Goal: Answer question/provide support: Share knowledge or assist other users

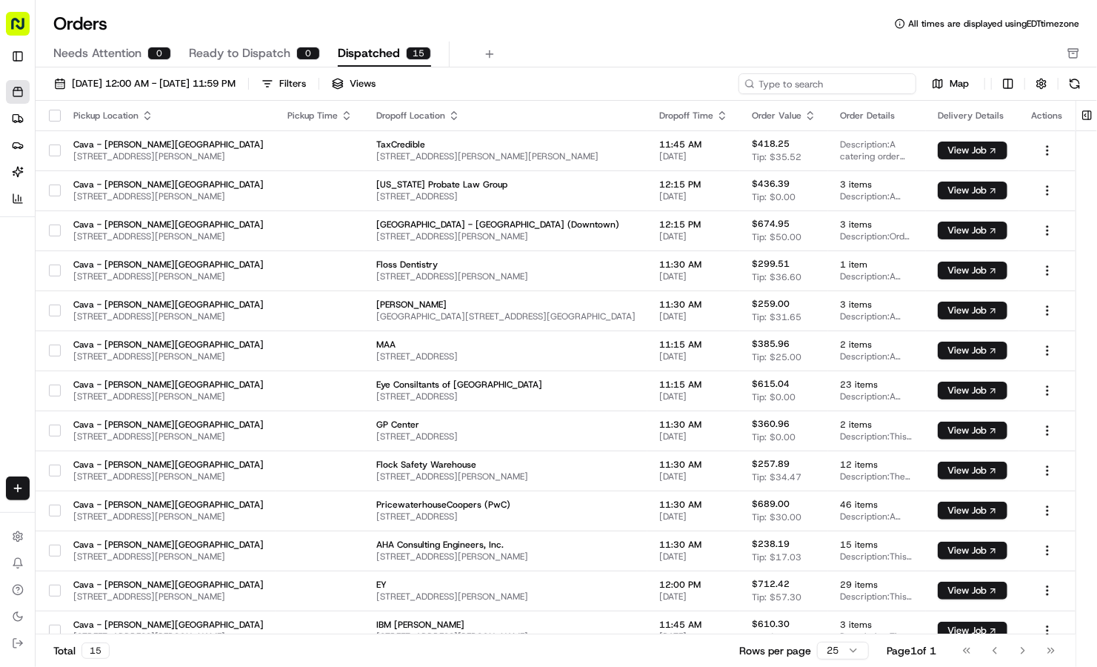
click at [844, 84] on input at bounding box center [828, 83] width 178 height 21
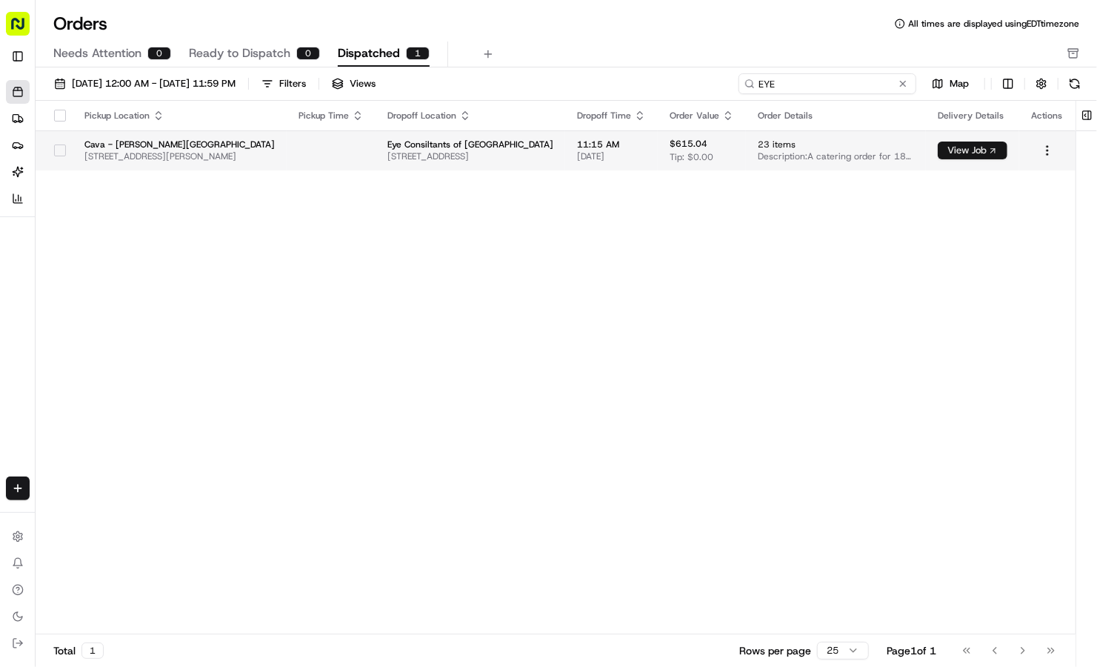
type input "EYE"
click at [962, 154] on body "Cava - Sandy Springs sandysprings@cava.com Toggle Sidebar Orders Deliveries Pro…" at bounding box center [548, 333] width 1097 height 667
click at [962, 154] on button "View Job" at bounding box center [973, 151] width 70 height 18
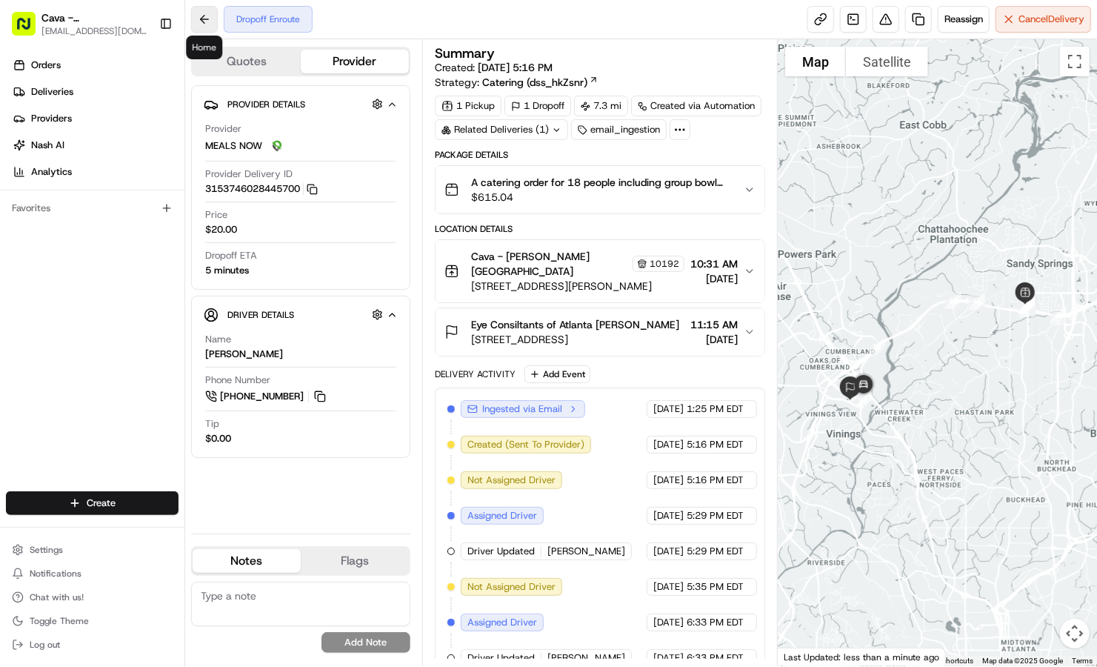
click at [211, 27] on button at bounding box center [204, 19] width 27 height 27
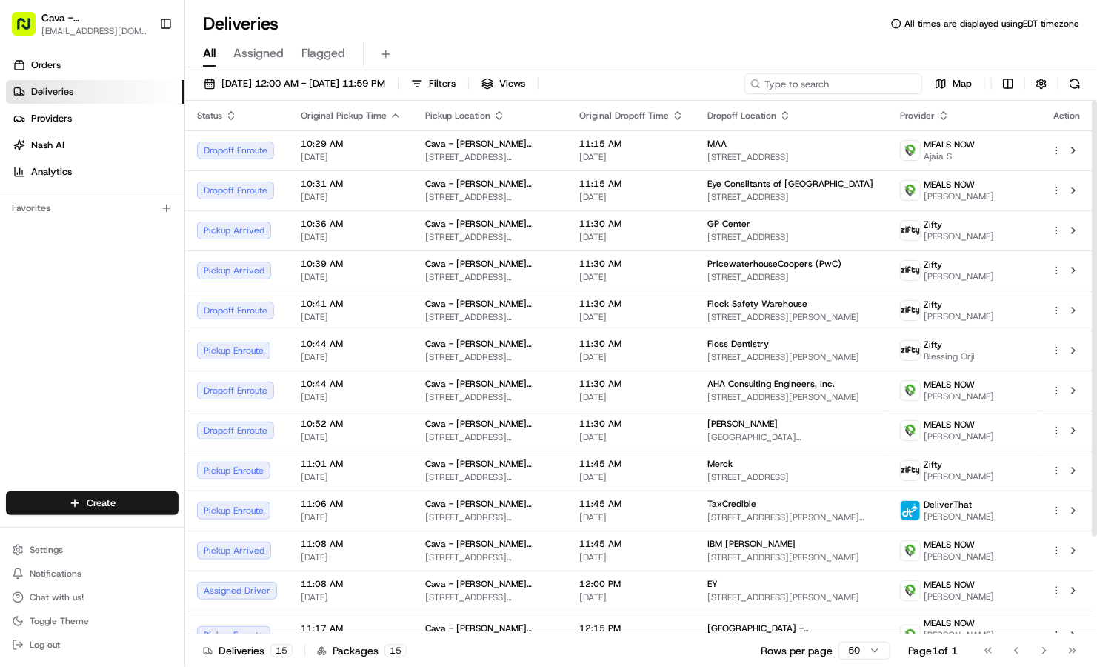
click at [856, 89] on input at bounding box center [834, 83] width 178 height 21
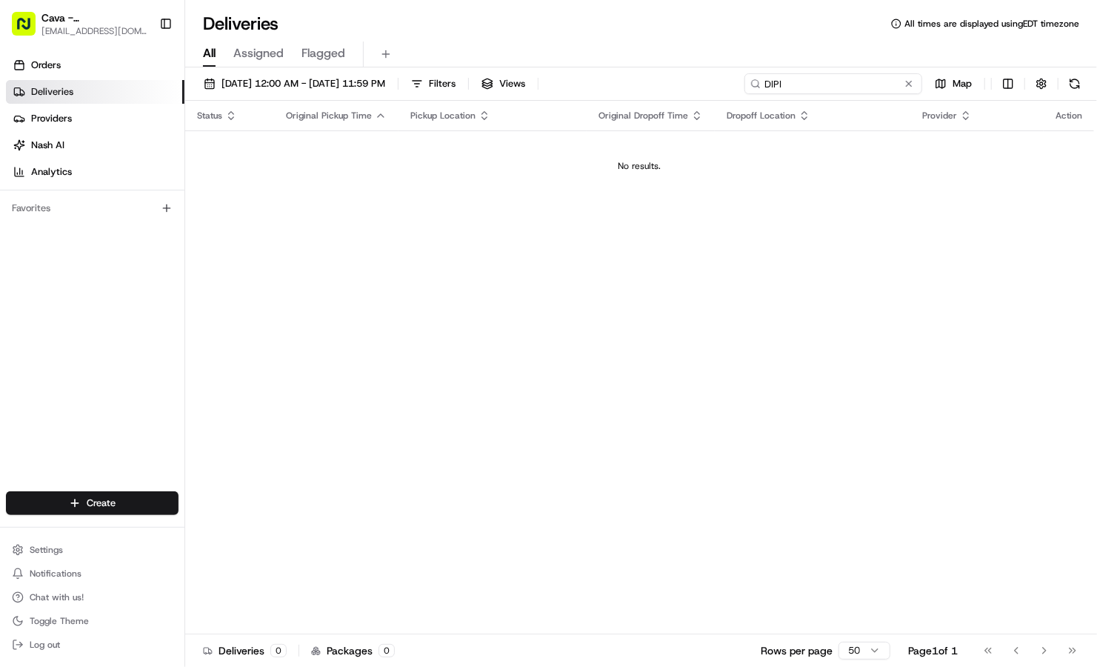
drag, startPoint x: 791, startPoint y: 88, endPoint x: 673, endPoint y: 77, distance: 117.6
click at [673, 77] on div "08/21/2025 12:00 AM - 08/21/2025 11:59 PM Filters Views DIPI Map" at bounding box center [641, 86] width 912 height 27
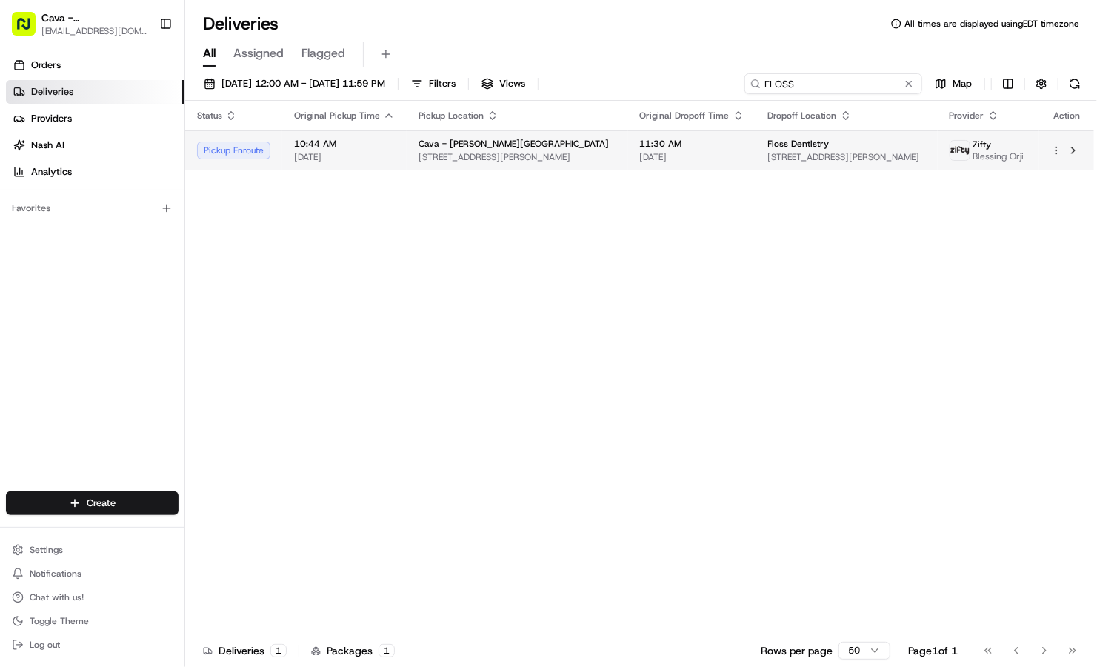
type input "FLOSS"
click at [1057, 156] on html "Cava - Sandy Springs sandysprings@cava.com Toggle Sidebar Orders Deliveries Pro…" at bounding box center [548, 333] width 1097 height 667
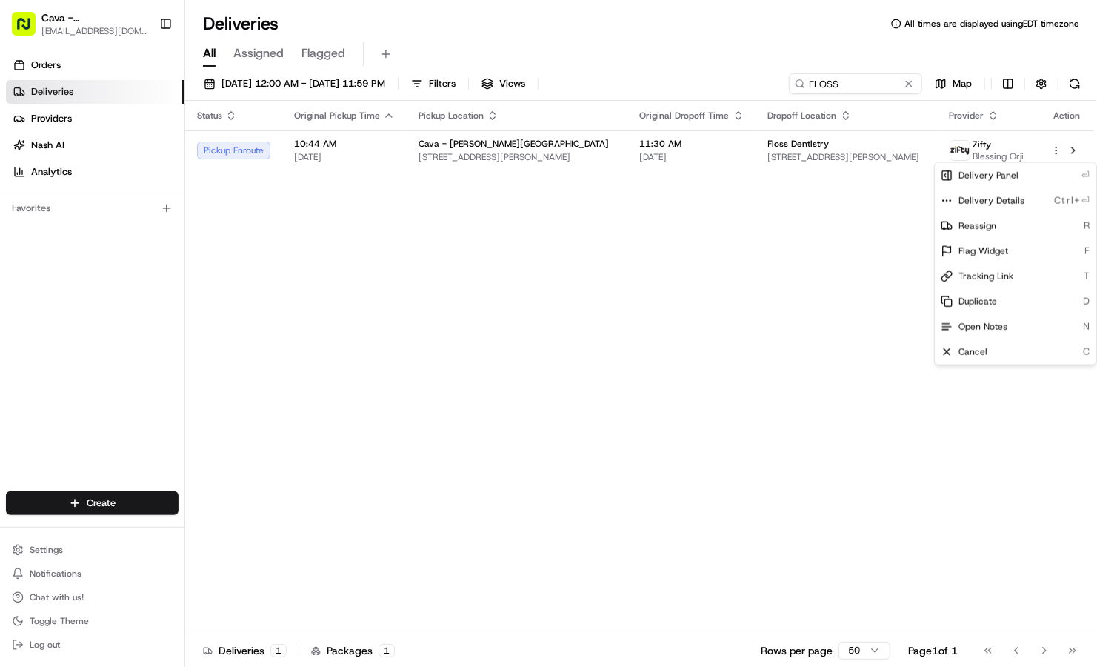
click at [765, 256] on html "Cava - Sandy Springs sandysprings@cava.com Toggle Sidebar Orders Deliveries Pro…" at bounding box center [548, 333] width 1097 height 667
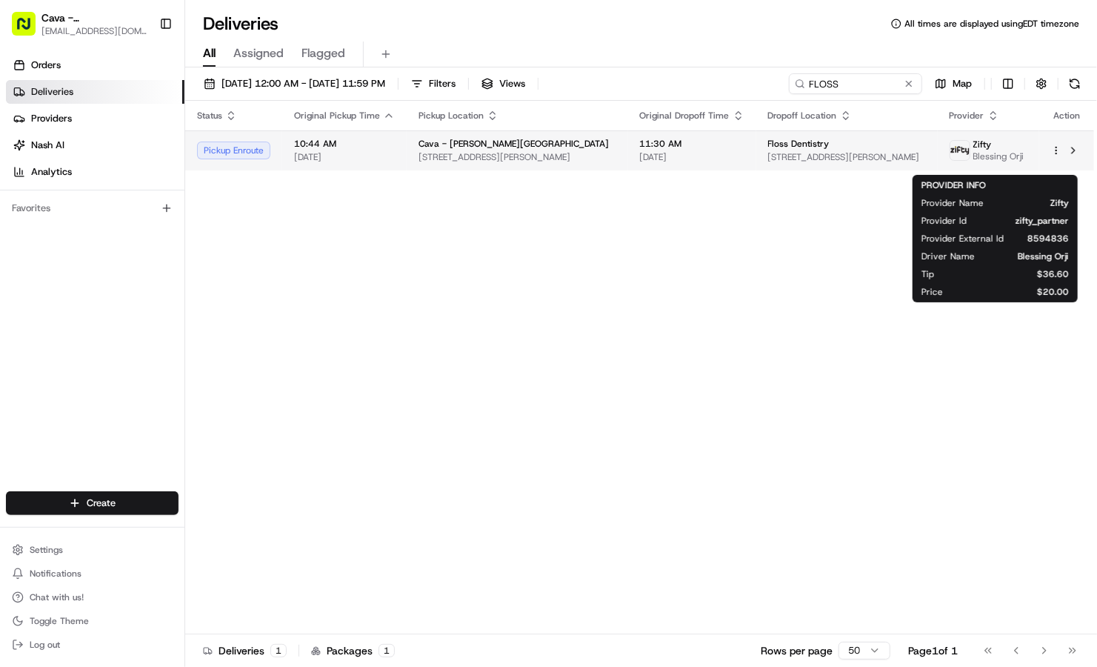
click at [1005, 150] on span "Blessing Orji" at bounding box center [999, 156] width 51 height 12
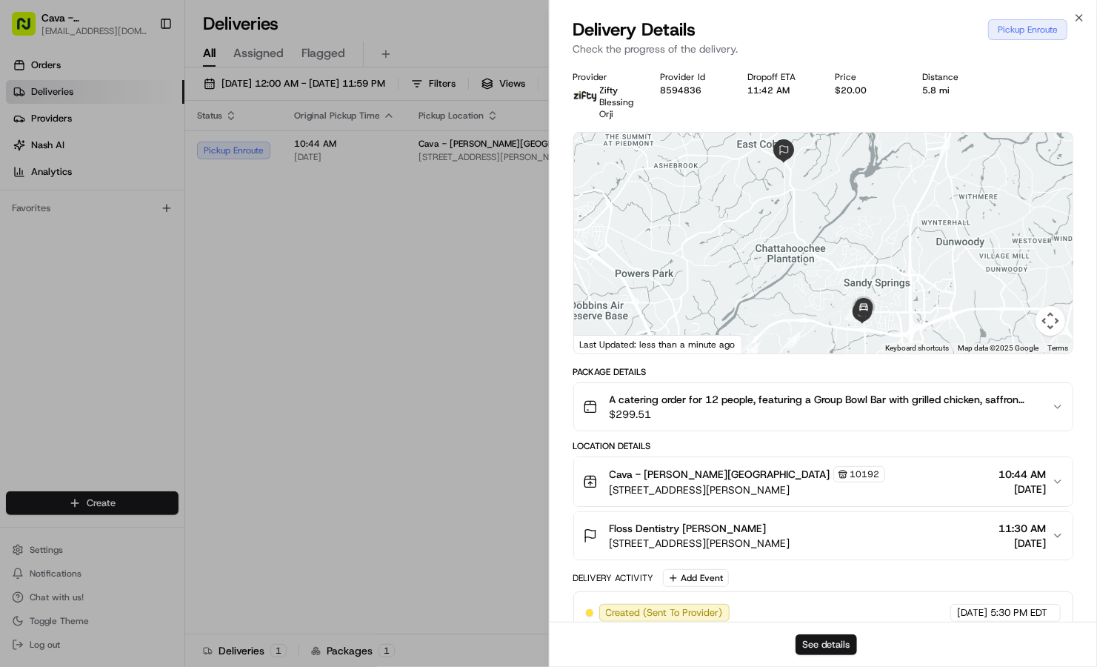
click at [820, 645] on button "See details" at bounding box center [826, 644] width 61 height 21
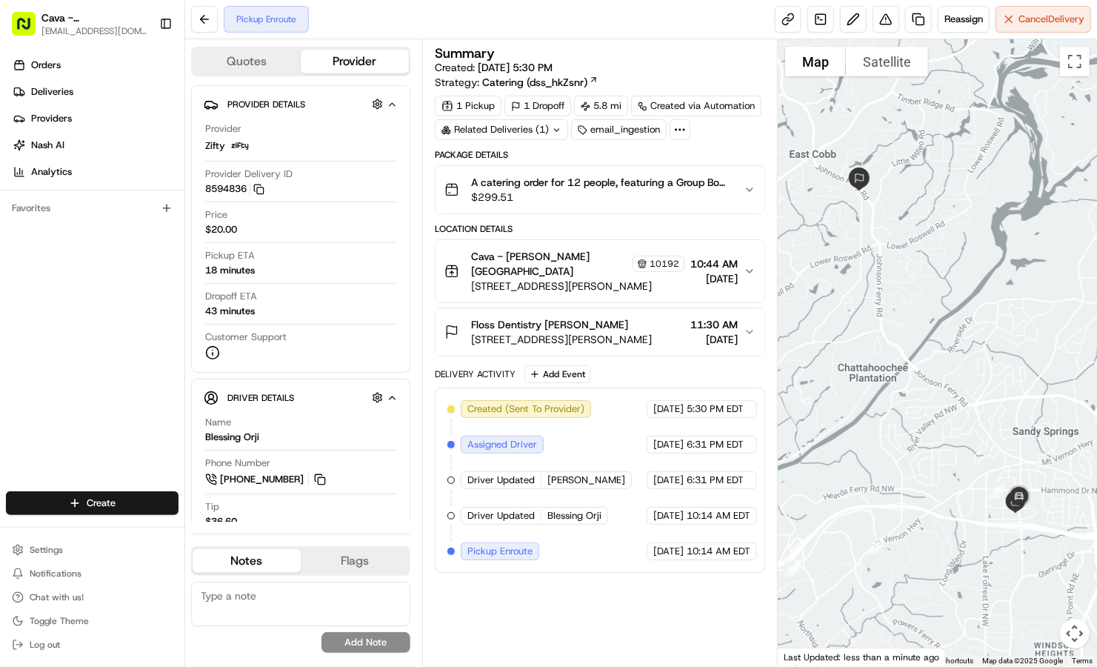
click at [682, 476] on div "Created (Sent To Provider) Zifty [DATE] 5:30 PM EDT Assigned Driver Zifty [DATE…" at bounding box center [600, 480] width 305 height 160
drag, startPoint x: 682, startPoint y: 476, endPoint x: 593, endPoint y: 550, distance: 115.8
click at [593, 550] on div "Created (Sent To Provider) Zifty [DATE] 5:30 PM EDT Assigned Driver Zifty [DATE…" at bounding box center [600, 479] width 330 height 185
drag, startPoint x: 593, startPoint y: 550, endPoint x: 579, endPoint y: 578, distance: 31.5
click at [579, 578] on div "Summary Created: [DATE] 5:30 PM Strategy: Catering (dss_hkZsnr) 1 Pickup 1 Drop…" at bounding box center [600, 353] width 330 height 612
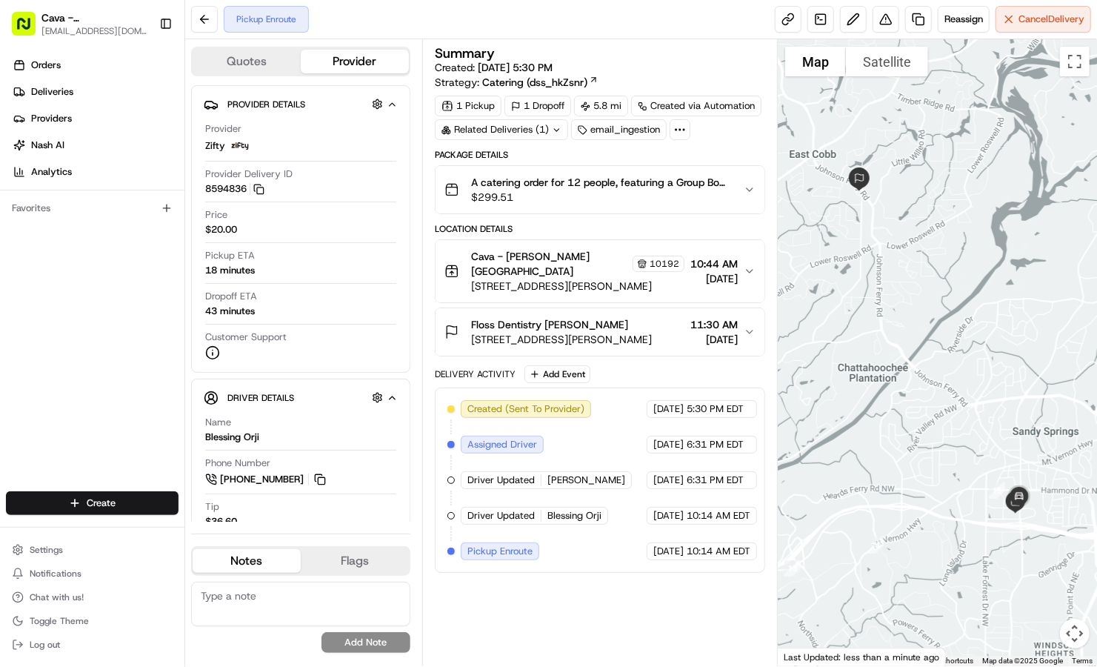
click at [579, 578] on div "Summary Created: [DATE] 5:30 PM Strategy: Catering (dss_hkZsnr) 1 Pickup 1 Drop…" at bounding box center [600, 353] width 330 height 612
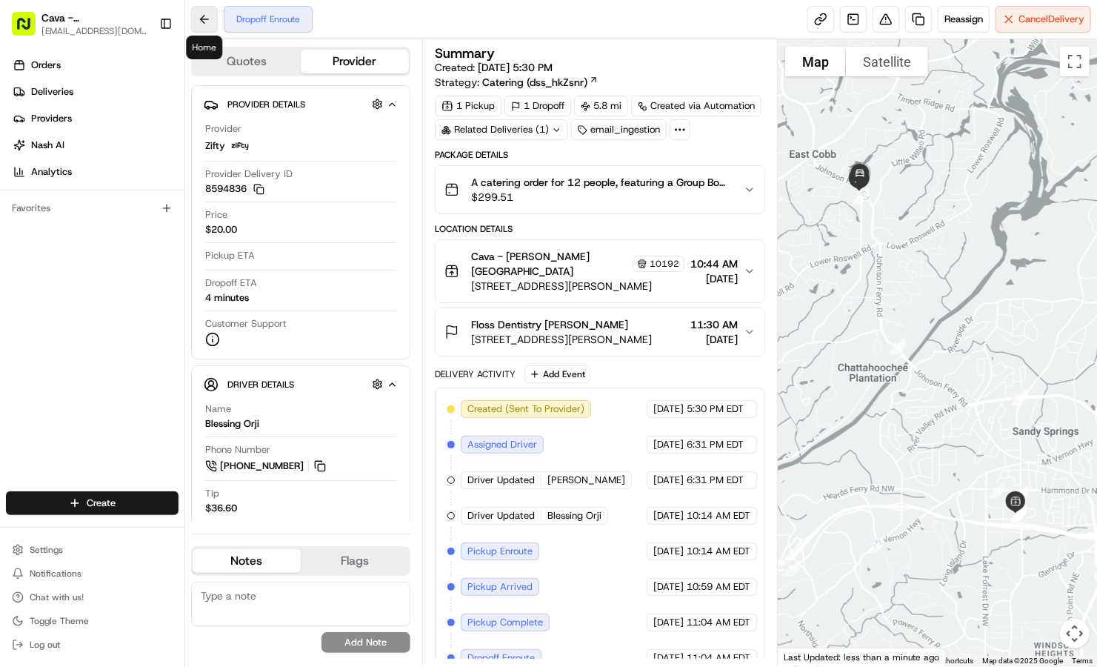
click at [208, 22] on button at bounding box center [204, 19] width 27 height 27
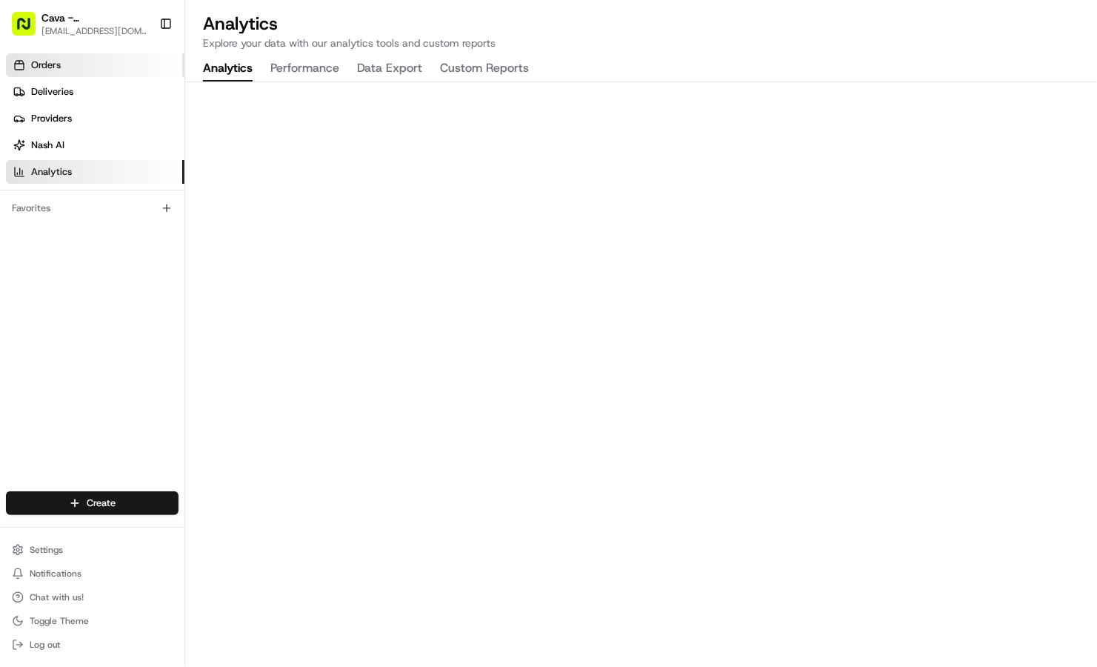
click at [63, 71] on link "Orders" at bounding box center [95, 65] width 179 height 24
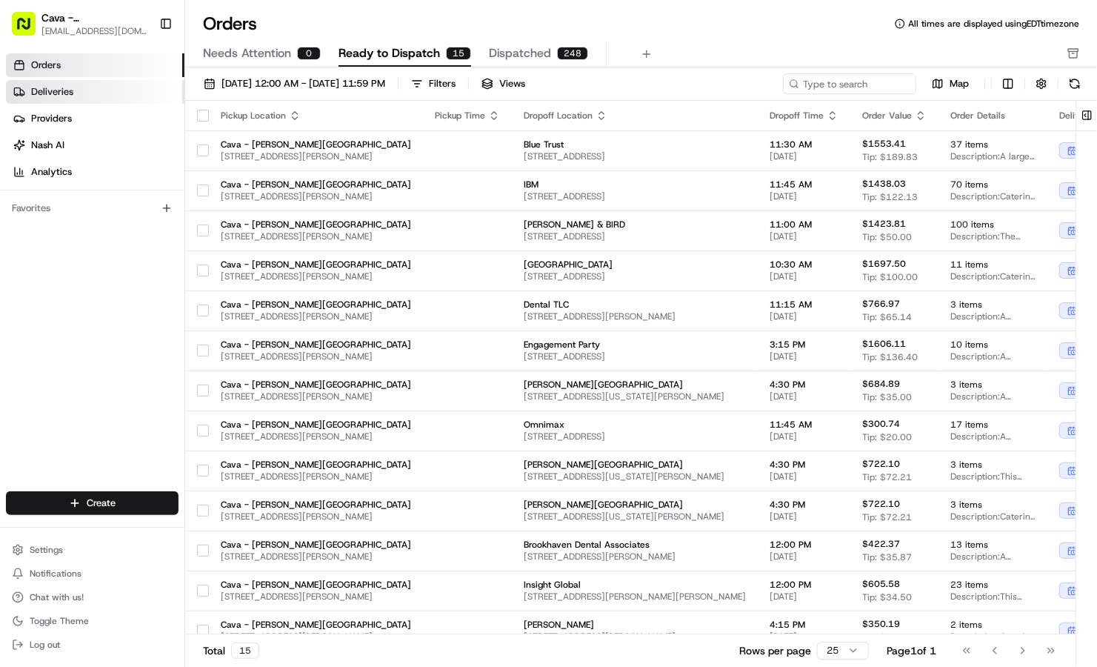
click at [79, 88] on link "Deliveries" at bounding box center [95, 92] width 179 height 24
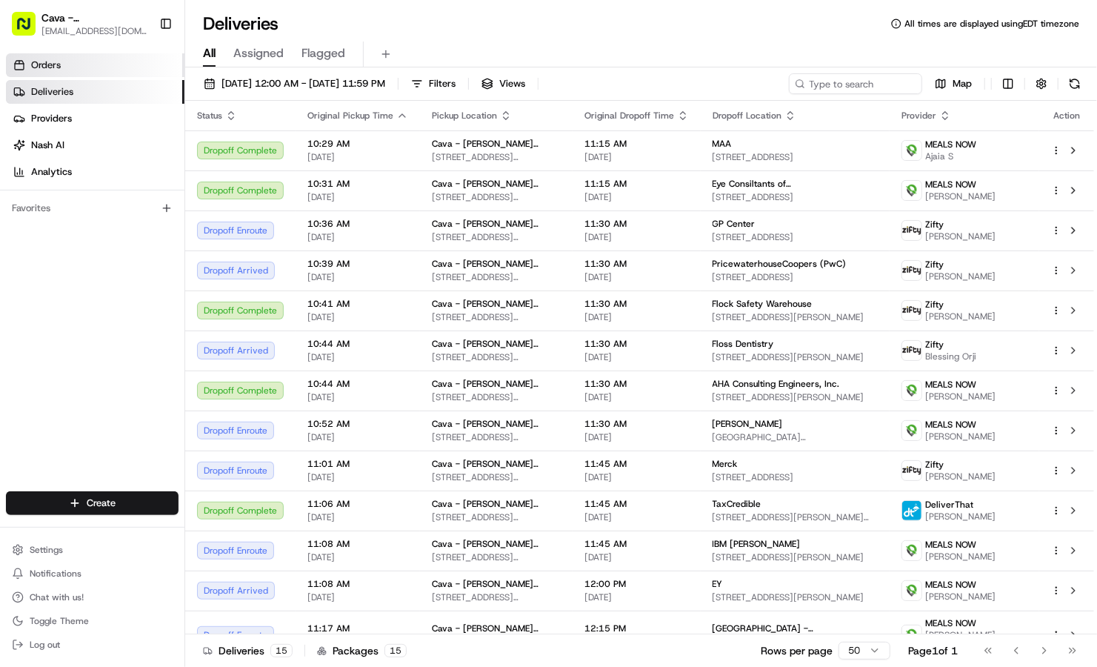
click at [104, 61] on link "Orders" at bounding box center [95, 65] width 179 height 24
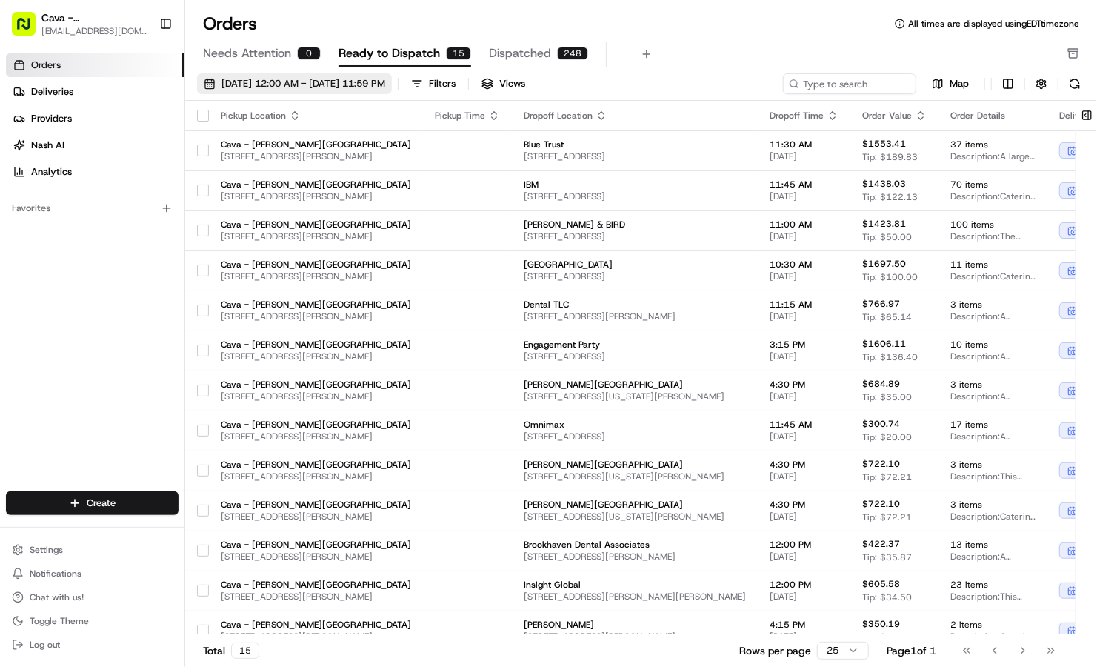
click at [328, 77] on span "08/01/2025 12:00 AM - 08/31/2025 11:59 PM" at bounding box center [304, 83] width 164 height 13
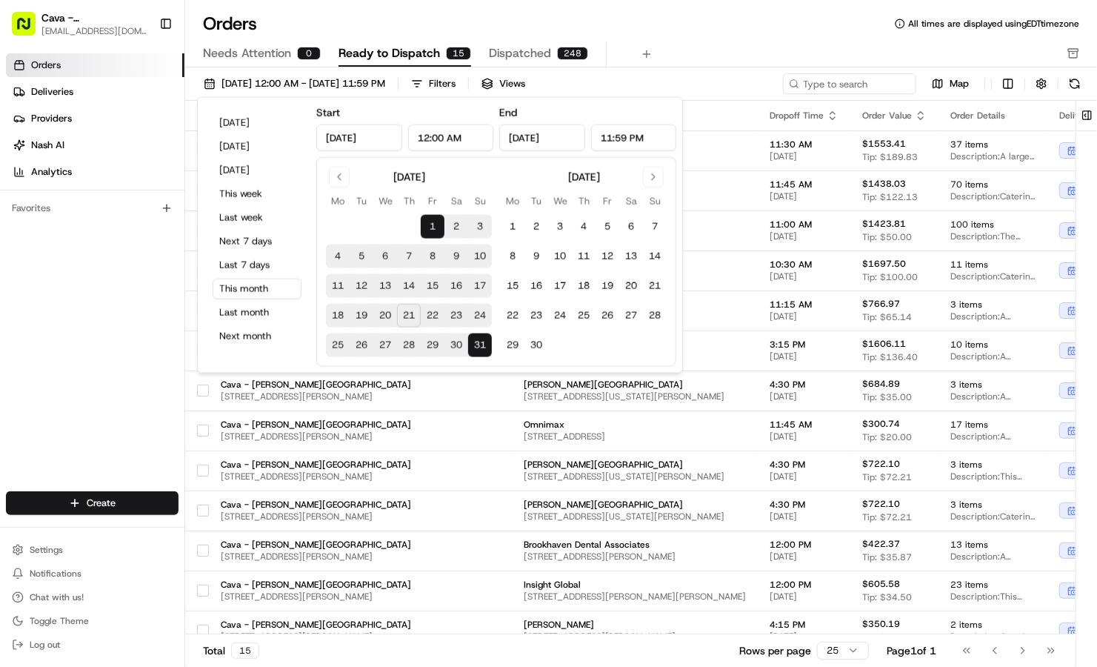
click at [384, 316] on button "20" at bounding box center [385, 316] width 24 height 24
type input "Aug 20, 2025"
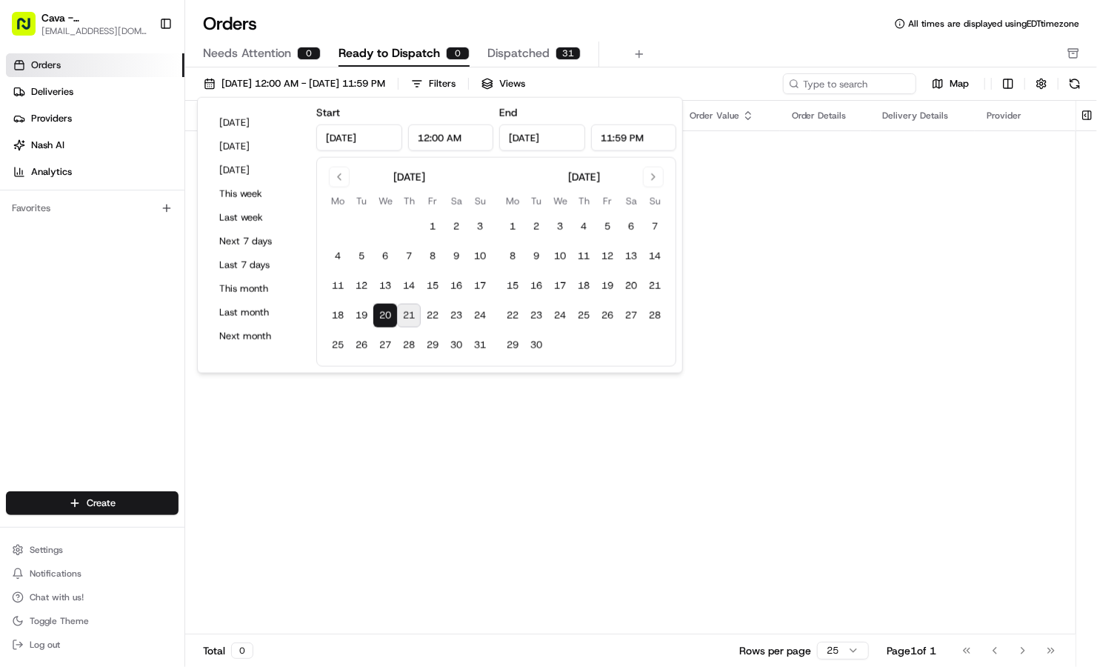
click at [384, 316] on button "20" at bounding box center [385, 316] width 24 height 24
click at [355, 466] on div "Pickup Location Pickup Time Dropoff Location Dropoff Time Order Value Order Det…" at bounding box center [659, 367] width 948 height 533
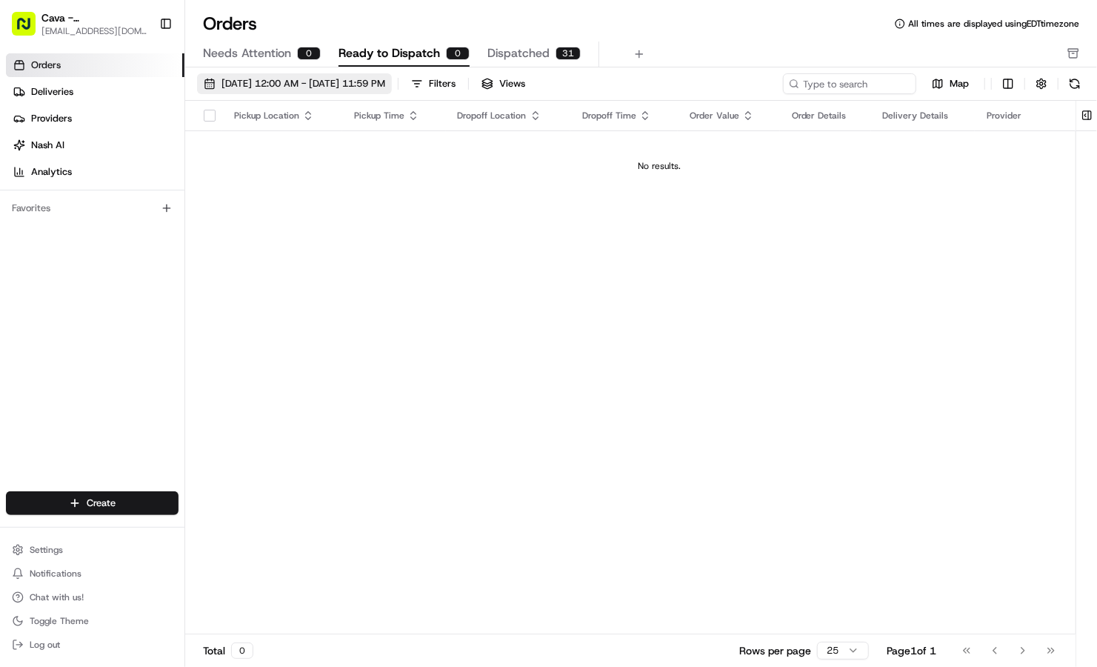
click at [385, 88] on span "08/20/2025 12:00 AM - 08/20/2025 11:59 PM" at bounding box center [304, 83] width 164 height 13
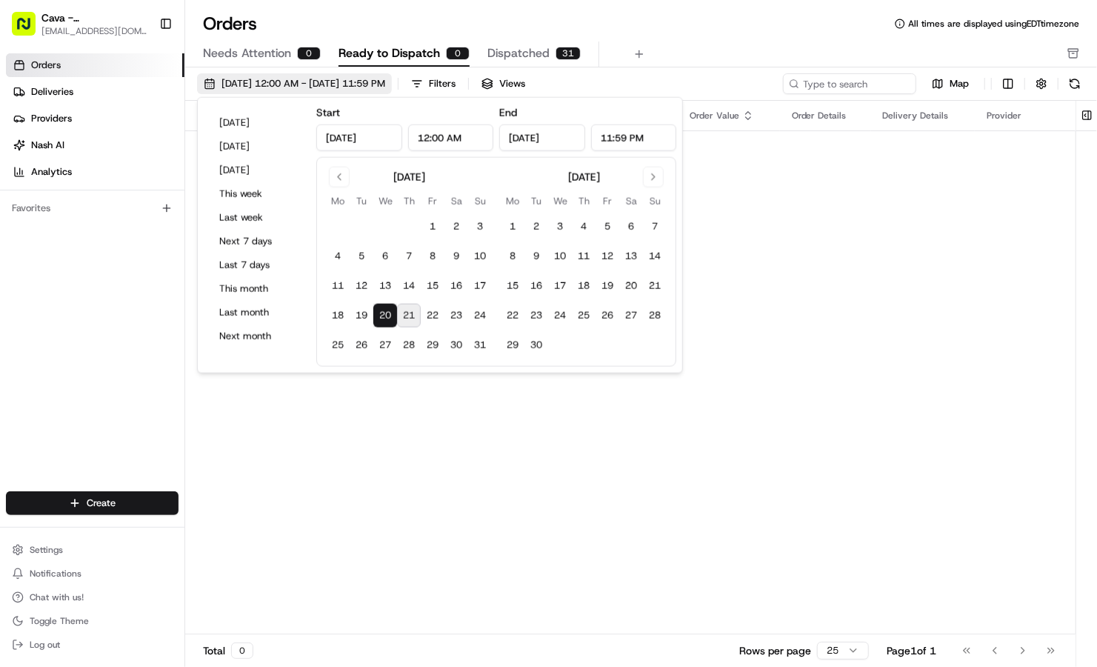
click at [385, 88] on span "08/20/2025 12:00 AM - 08/20/2025 11:59 PM" at bounding box center [304, 83] width 164 height 13
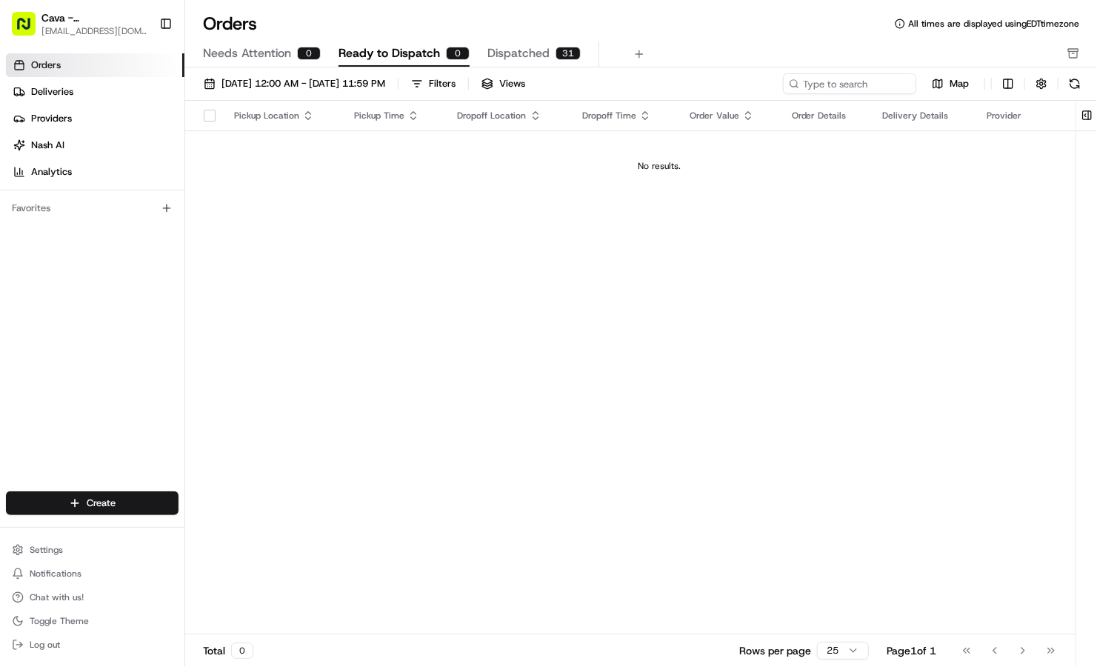
click at [500, 50] on span "Dispatched" at bounding box center [519, 53] width 62 height 18
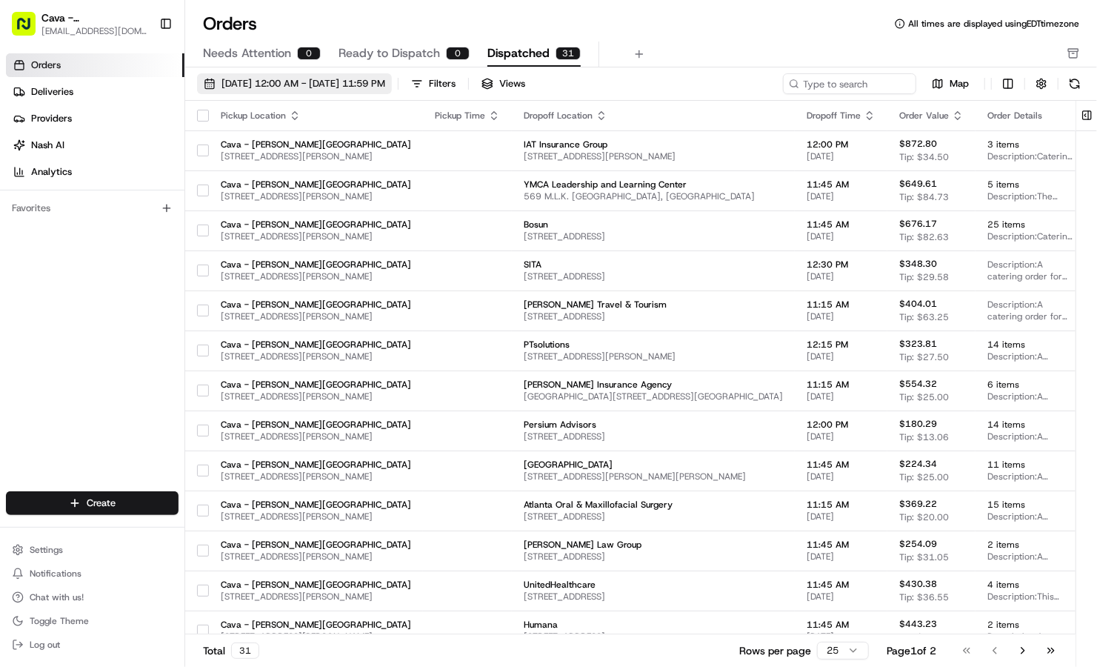
click at [361, 83] on span "08/20/2025 12:00 AM - 08/20/2025 11:59 PM" at bounding box center [304, 83] width 164 height 13
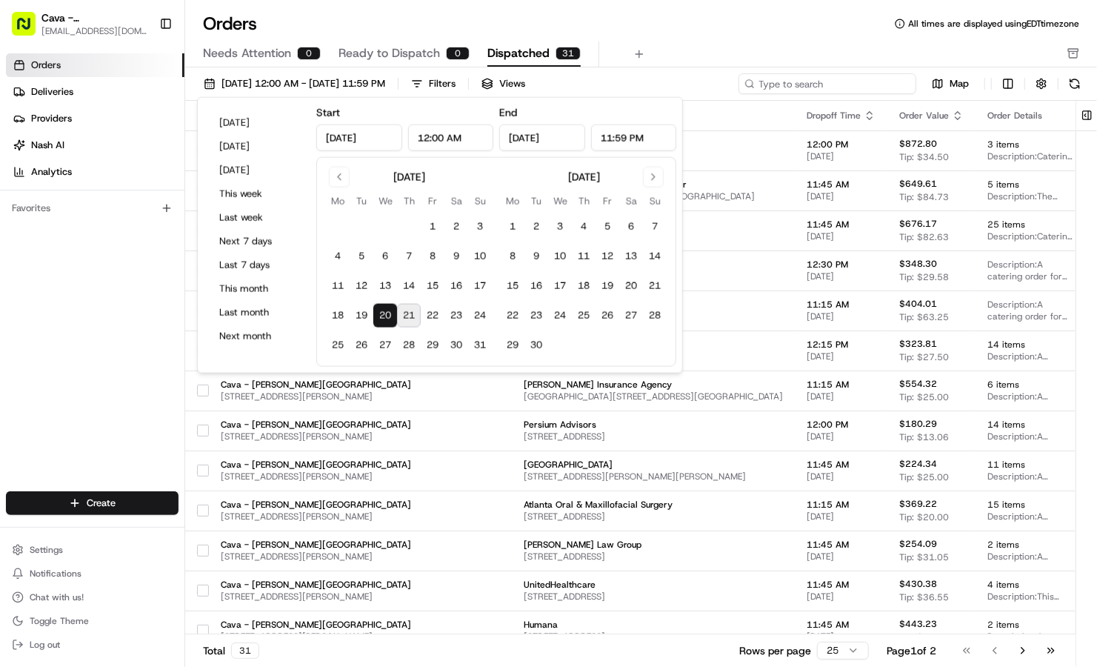
click at [891, 78] on input at bounding box center [828, 83] width 178 height 21
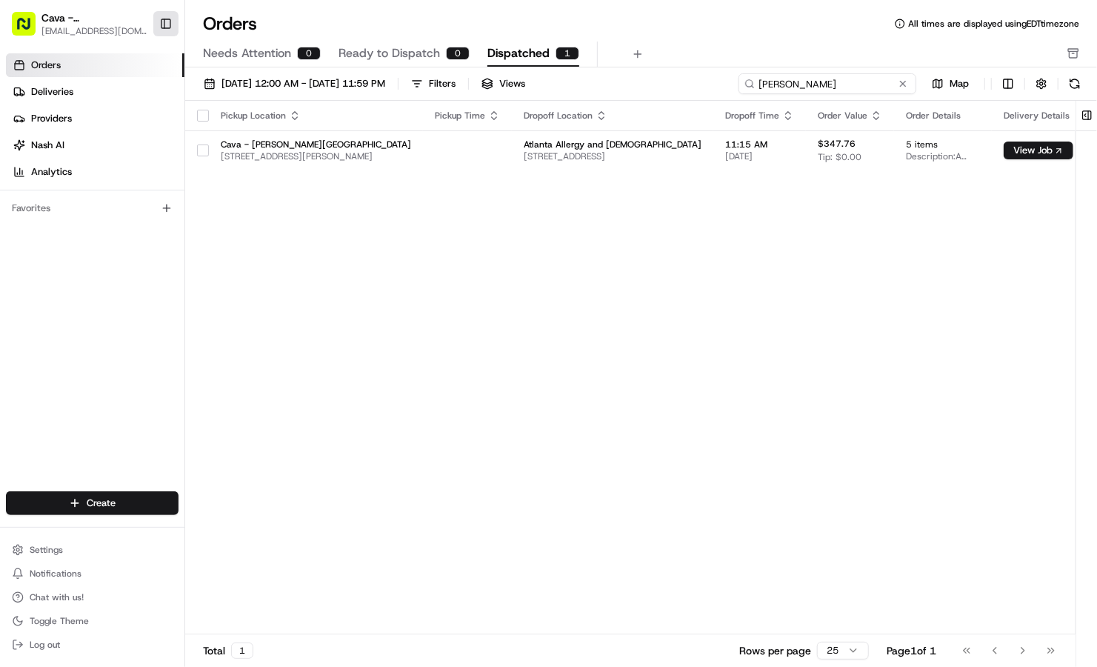
type input "KATIE HALL"
click at [175, 22] on button "Toggle Sidebar" at bounding box center [165, 23] width 25 height 25
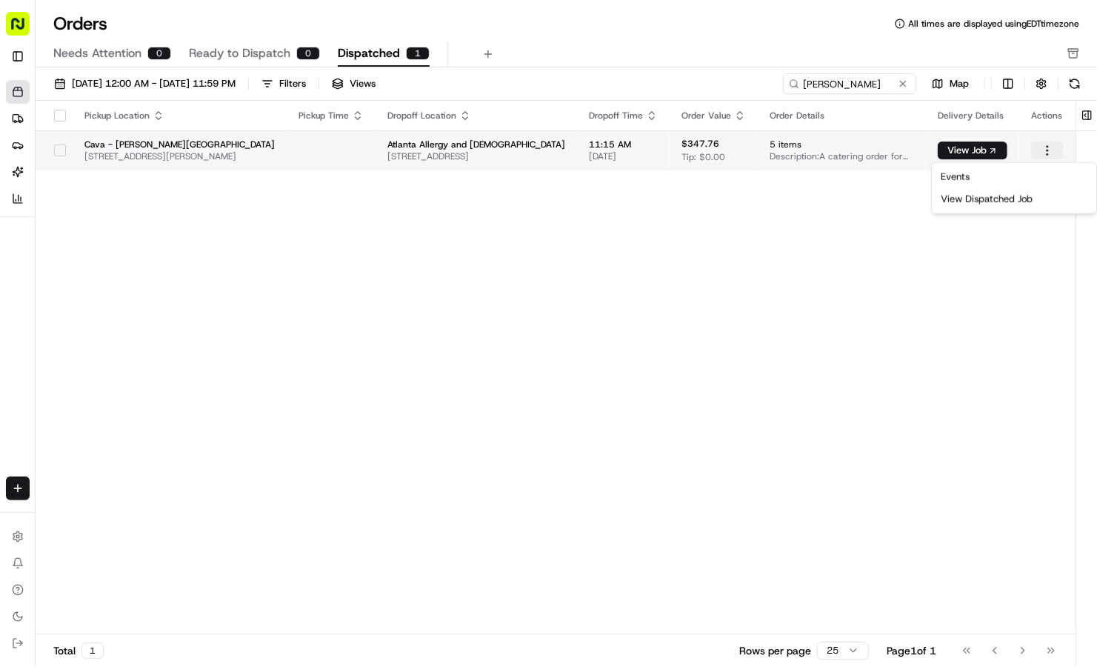
click at [1051, 155] on html "Cava - Sandy Springs sandysprings@cava.com Toggle Sidebar Orders Deliveries Pro…" at bounding box center [548, 333] width 1097 height 667
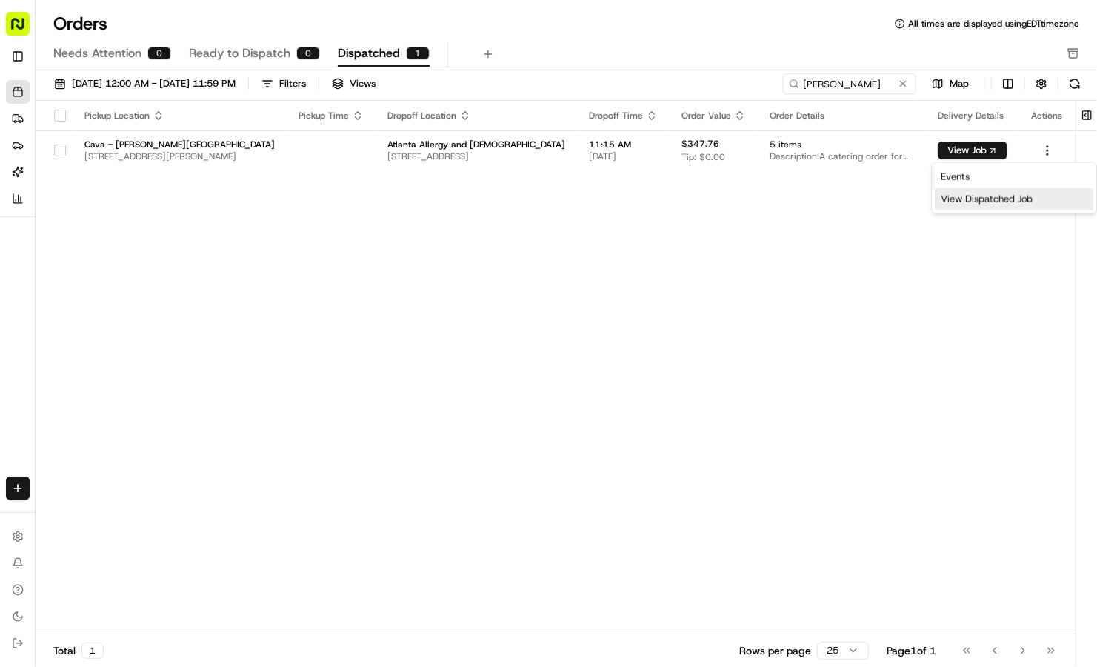
click at [980, 202] on div "View Dispatched Job" at bounding box center [1014, 199] width 159 height 22
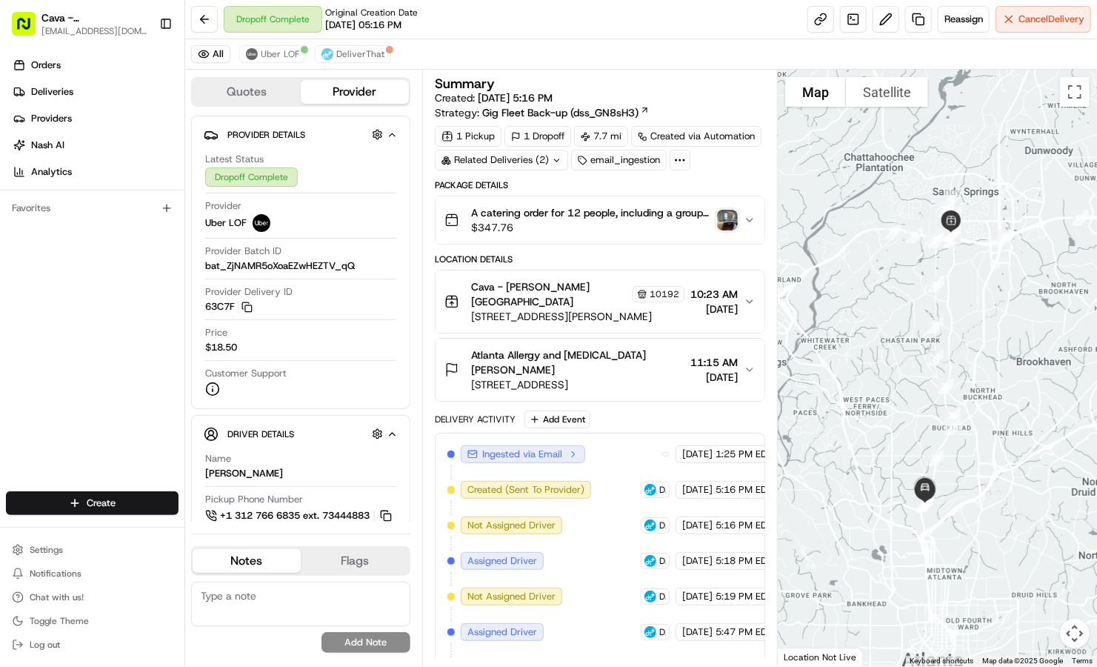
click at [721, 218] on img "button" at bounding box center [727, 220] width 21 height 21
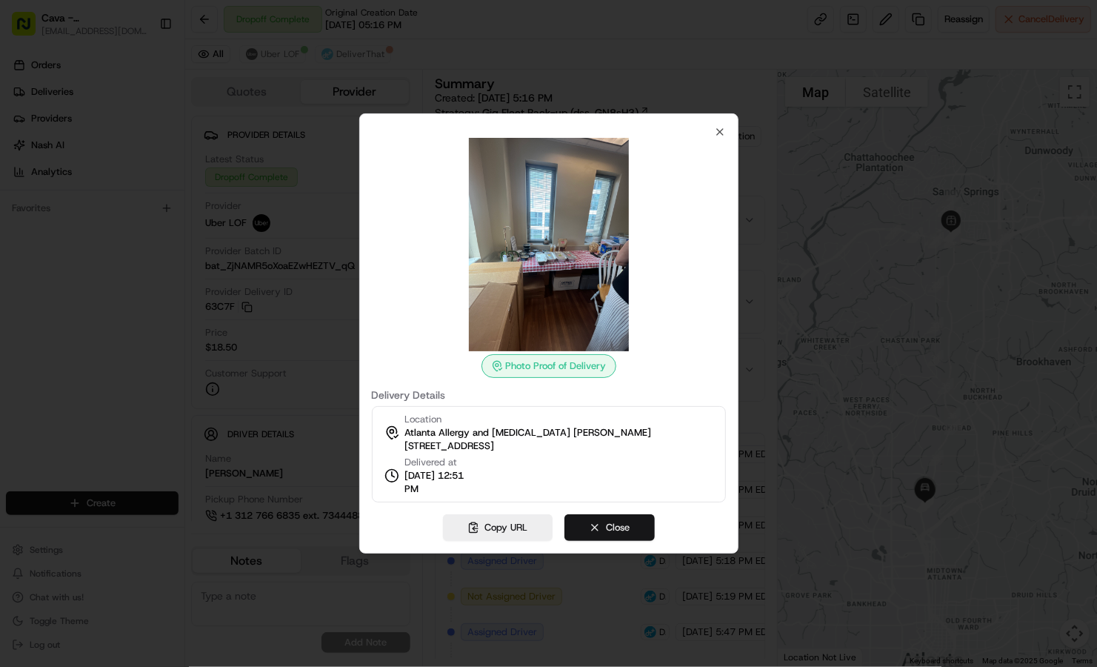
click at [604, 532] on button "Close" at bounding box center [610, 527] width 90 height 27
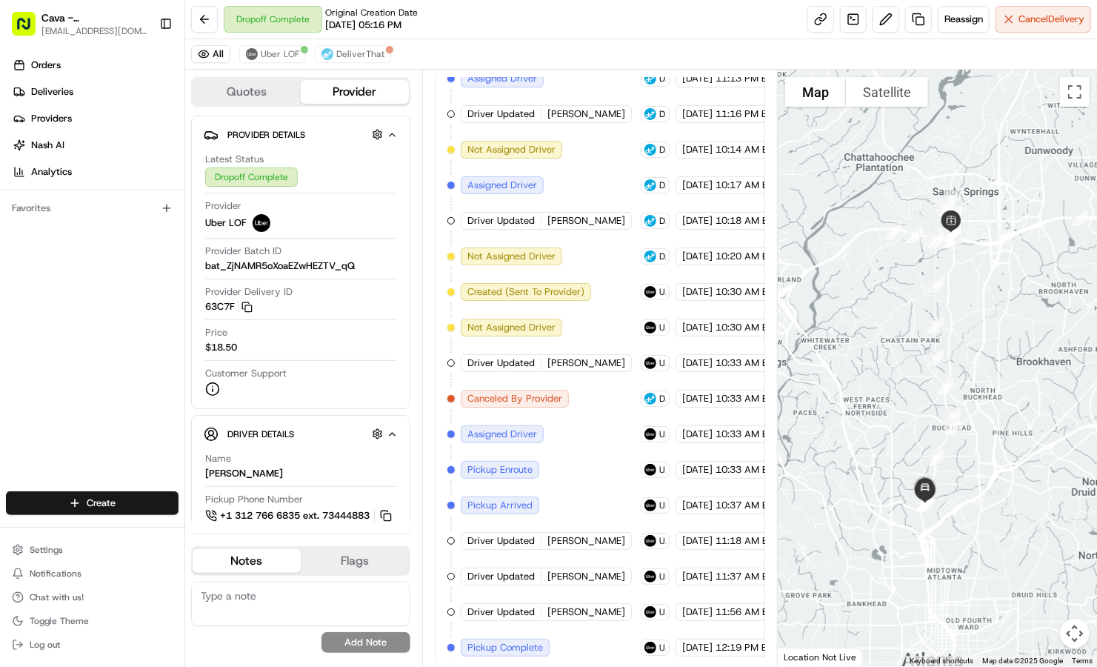
scroll to position [1047, 0]
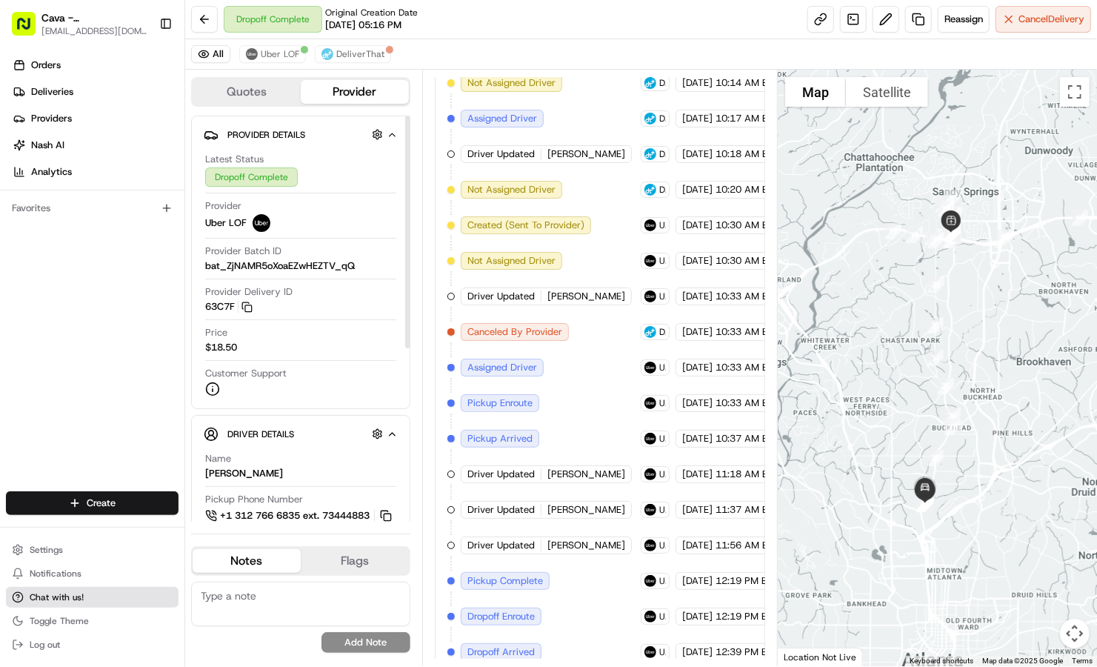
click at [86, 597] on button "Chat with us!" at bounding box center [92, 597] width 173 height 21
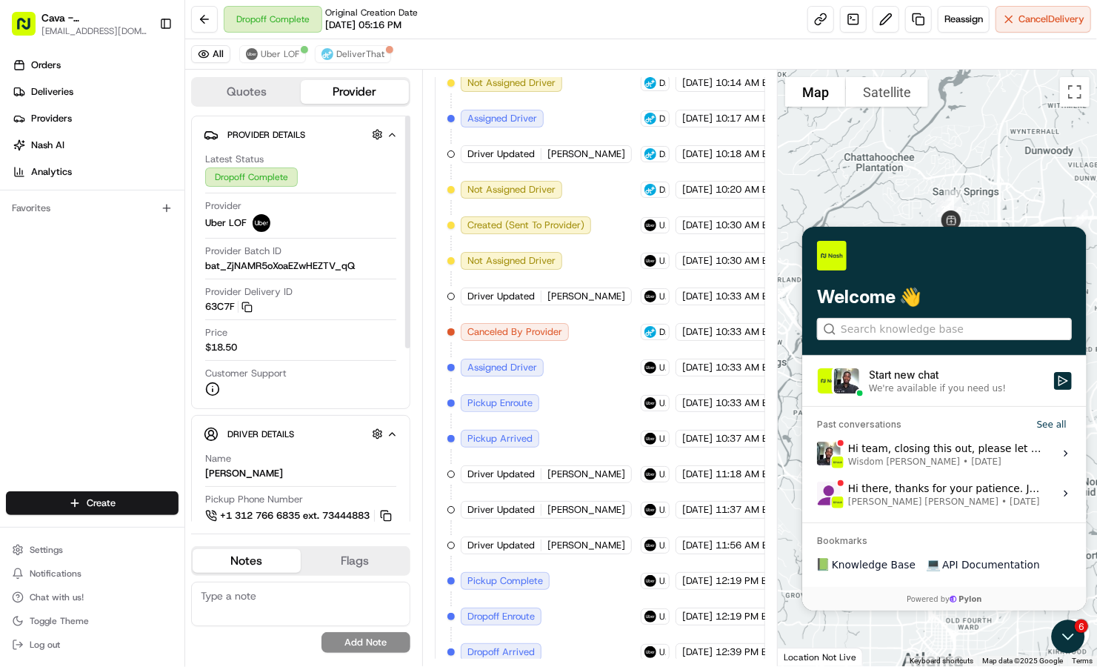
click at [888, 390] on div "We're available if you need us!" at bounding box center [936, 388] width 137 height 12
click at [1054, 389] on button "Start new chat We're available if you need us!" at bounding box center [1063, 380] width 18 height 18
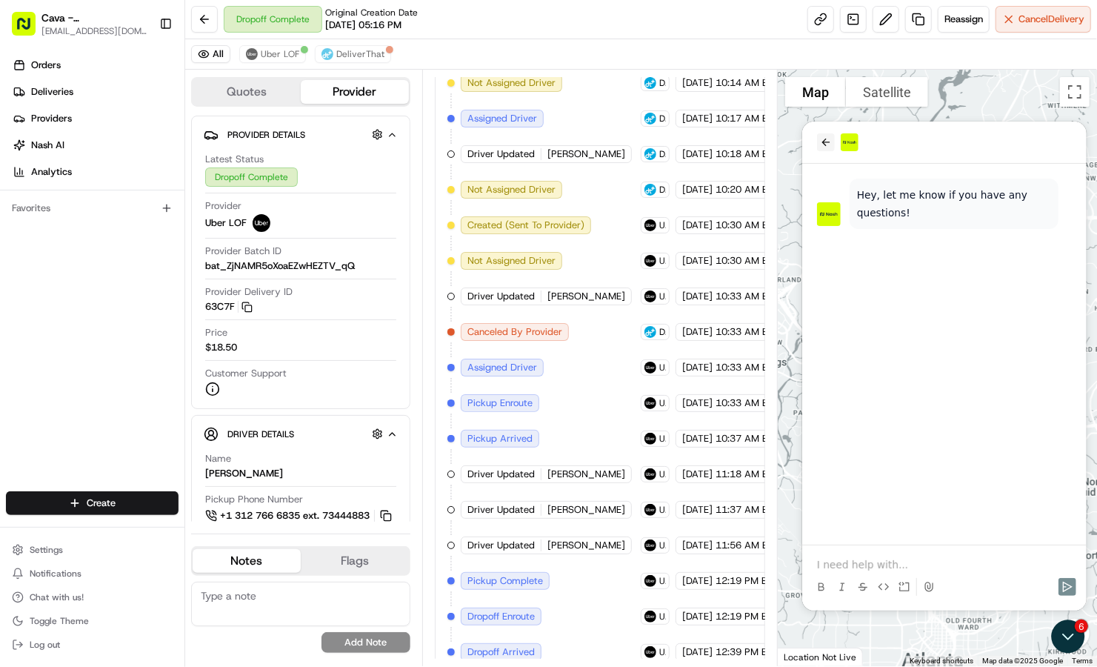
click at [825, 147] on button "back" at bounding box center [825, 142] width 18 height 18
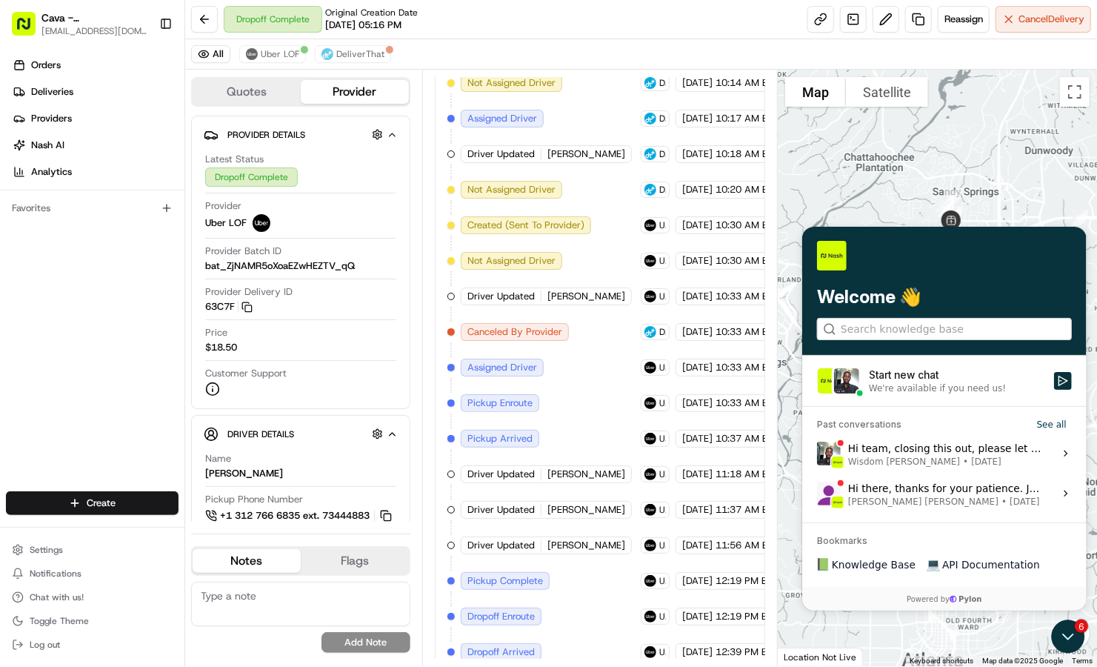
click at [890, 451] on div "Hi team, closing this out, please let me know if any further assistance is requ…" at bounding box center [946, 453] width 197 height 28
click at [816, 453] on button "View issue" at bounding box center [816, 453] width 1 height 1
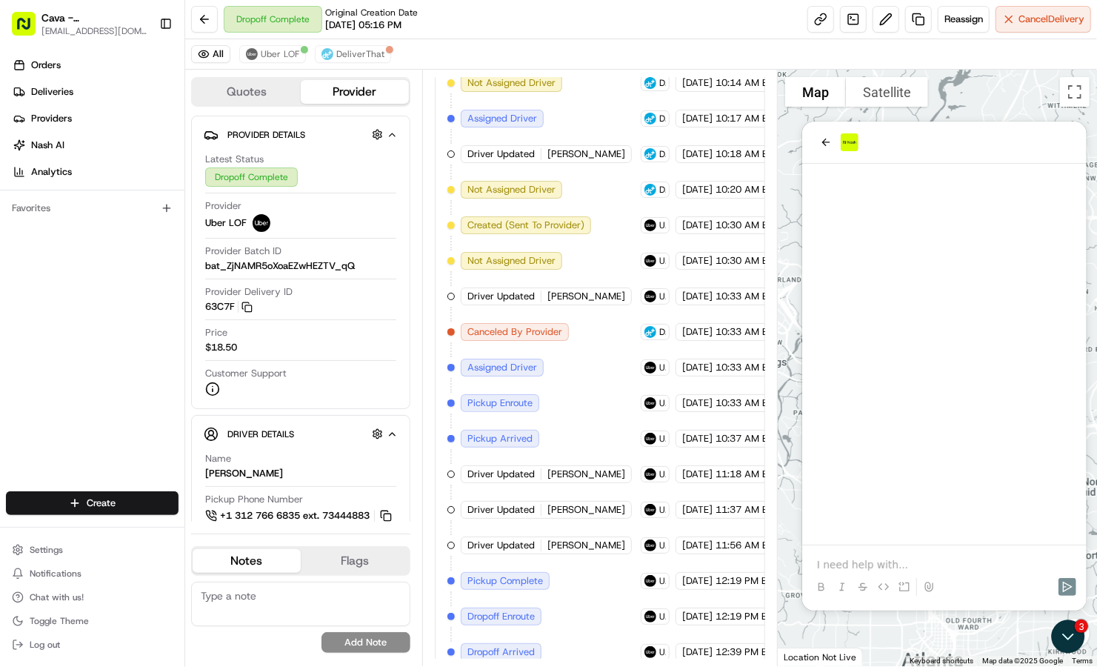
scroll to position [350, 0]
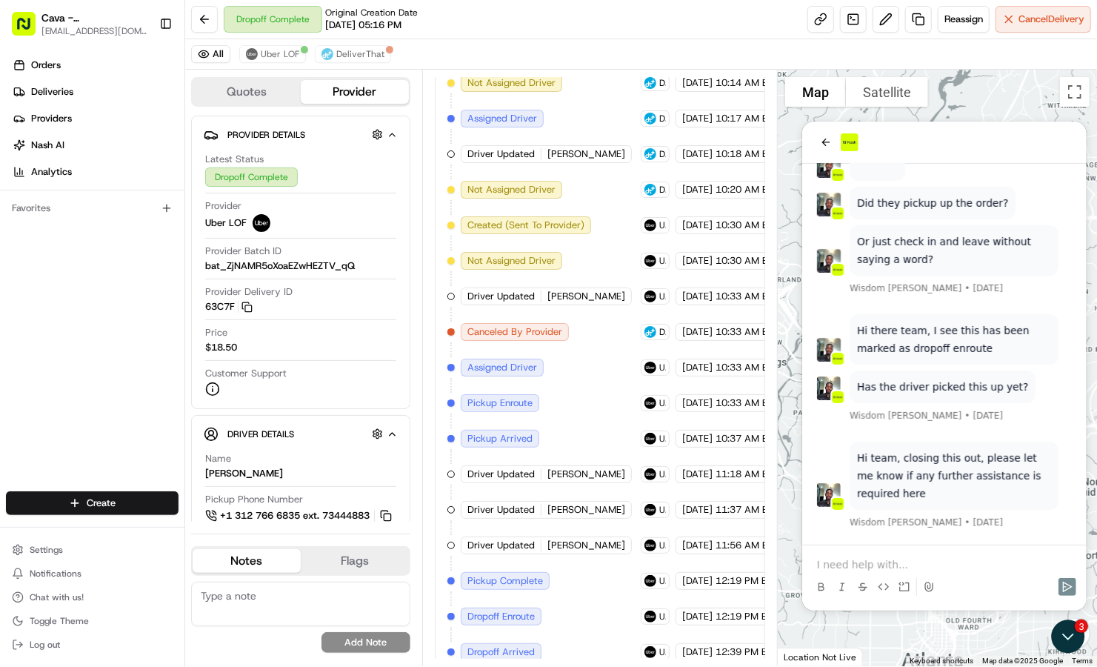
click at [859, 556] on p at bounding box center [943, 563] width 255 height 15
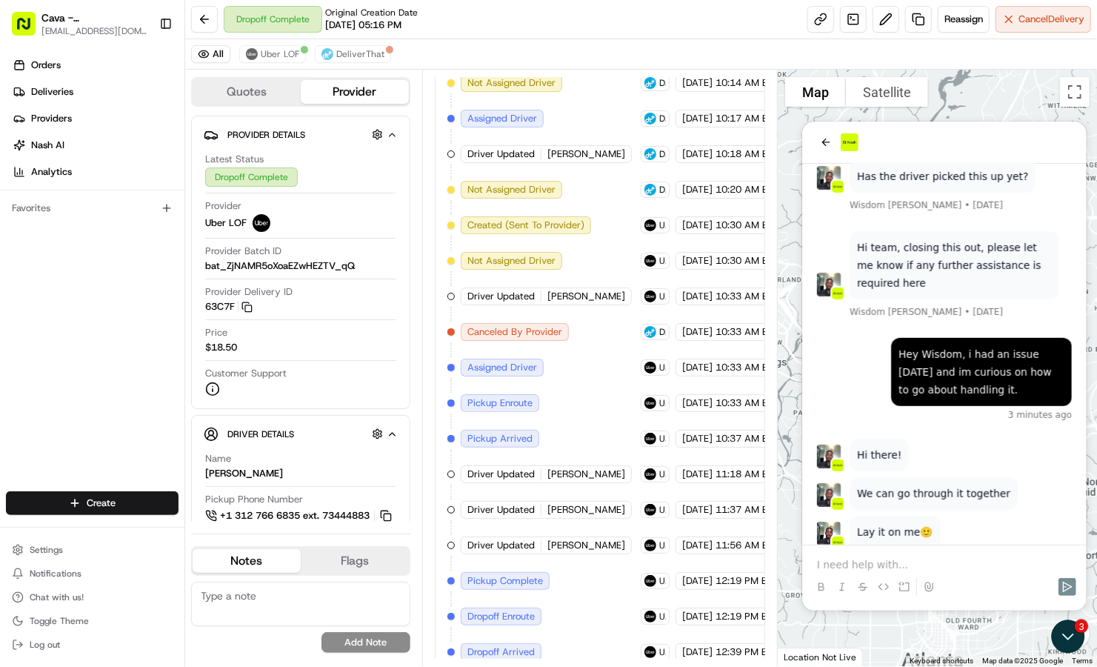
scroll to position [599, 0]
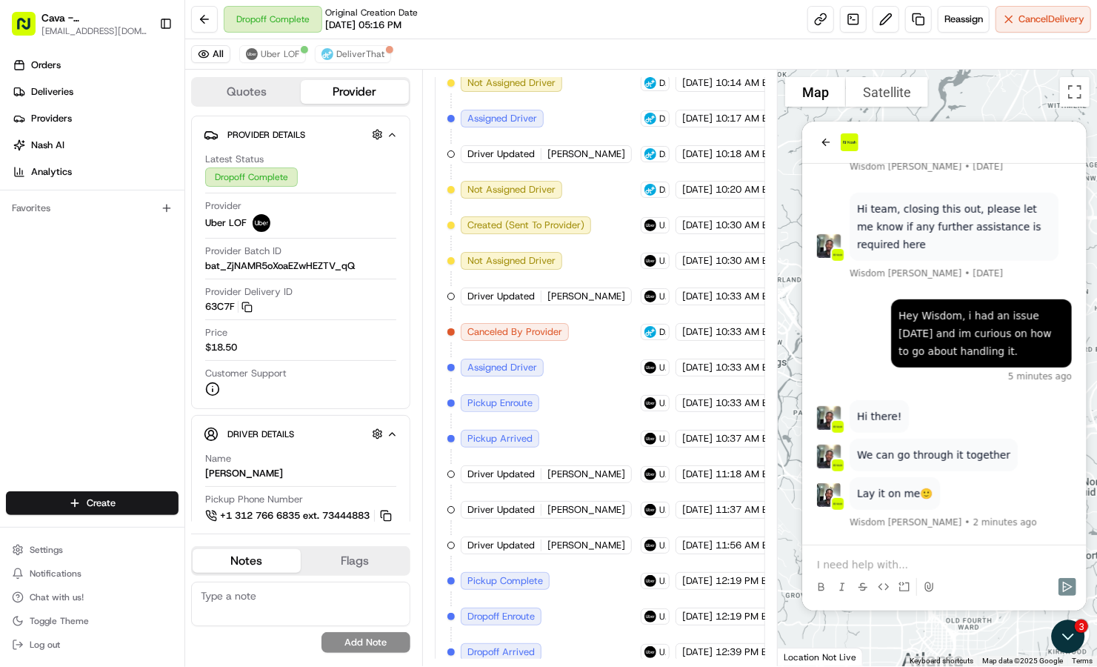
click at [835, 573] on div at bounding box center [944, 586] width 273 height 30
click at [884, 565] on p "we had an order that picked up the food and" at bounding box center [943, 563] width 255 height 15
click at [1025, 565] on p "we had a driver that picked up the food and" at bounding box center [943, 563] width 255 height 15
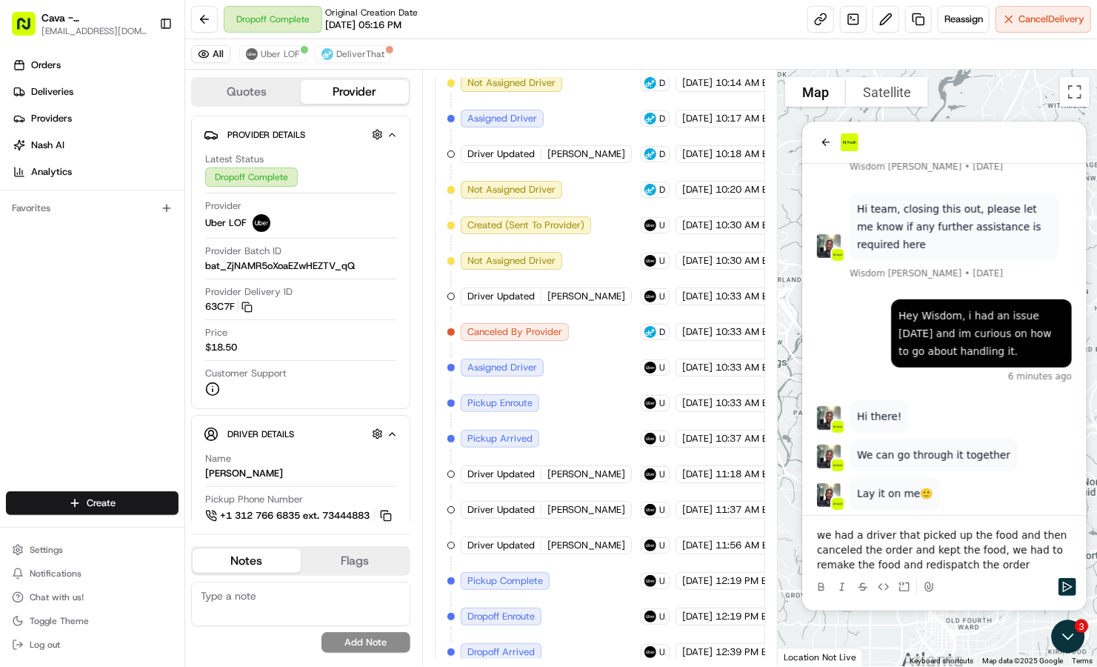
scroll to position [736, 0]
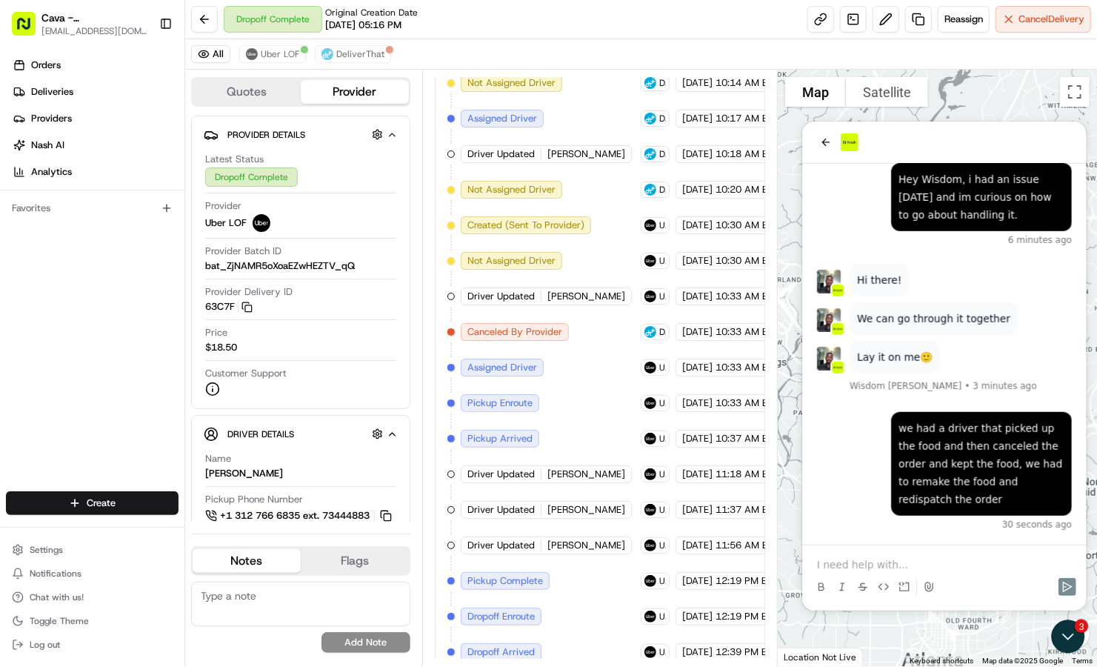
click at [1025, 565] on p at bounding box center [943, 563] width 255 height 15
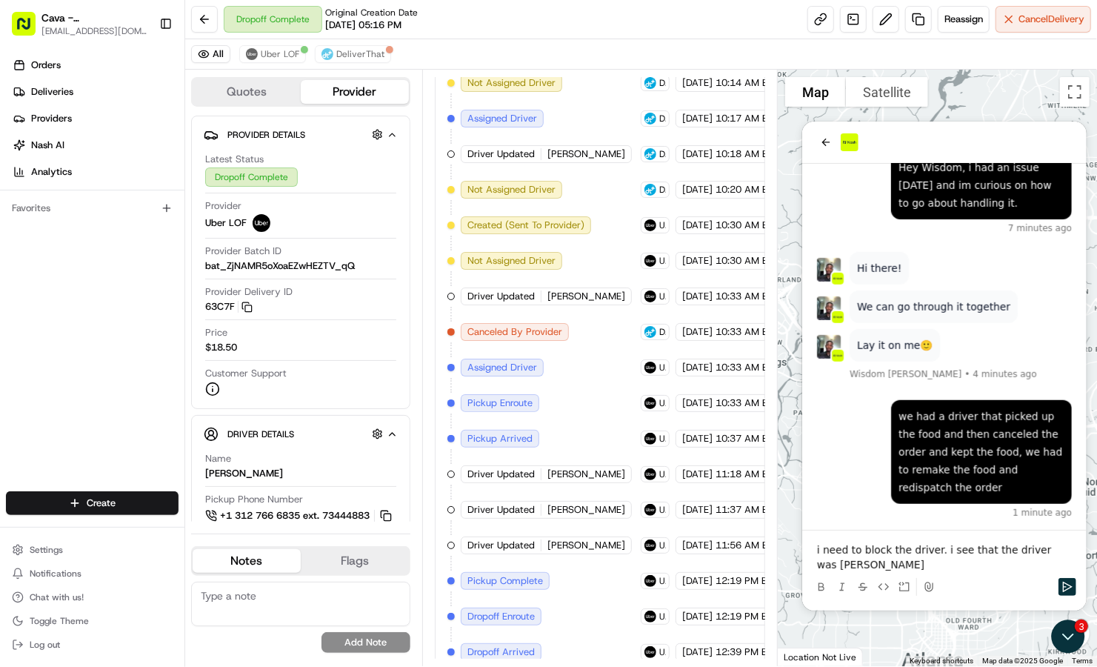
drag, startPoint x: 542, startPoint y: 310, endPoint x: 533, endPoint y: 349, distance: 40.3
click at [533, 349] on div "Ingested via Email 08/19/2025 1:25 PM EDT Created (Sent To Provider) DeliverTha…" at bounding box center [600, 47] width 305 height 1298
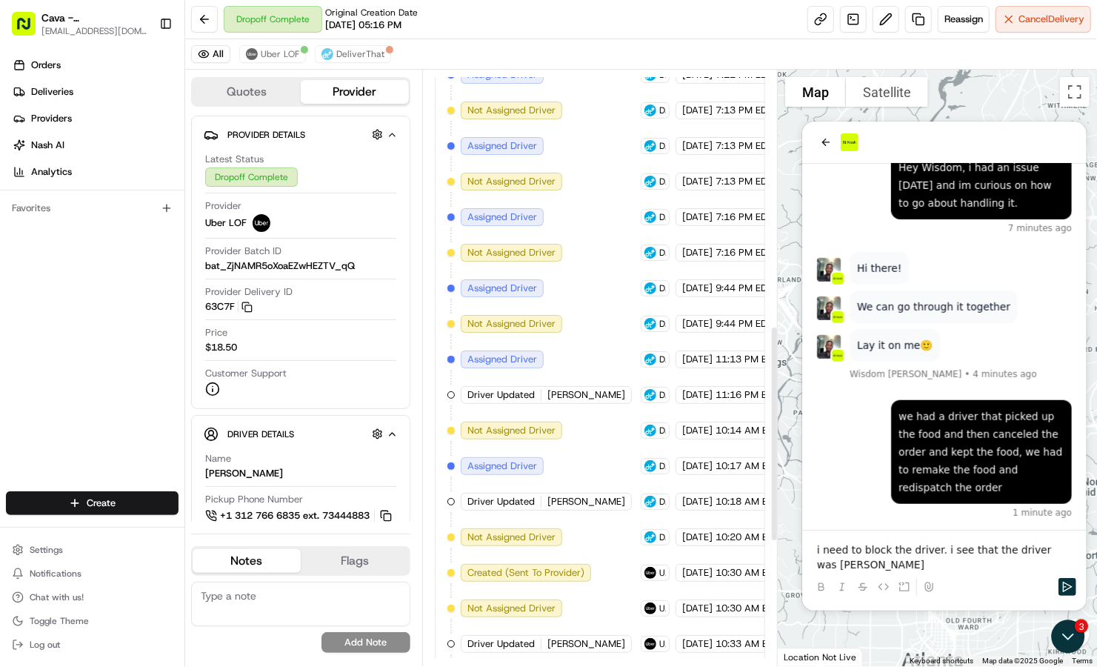
scroll to position [698, 0]
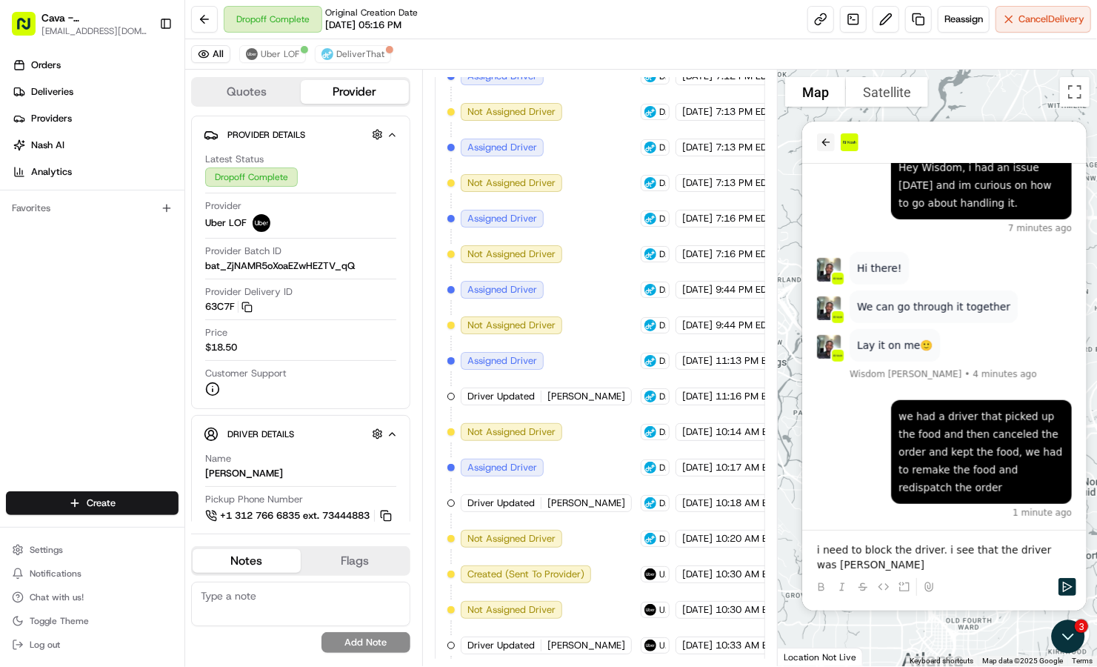
click at [822, 137] on icon "back" at bounding box center [825, 142] width 12 height 12
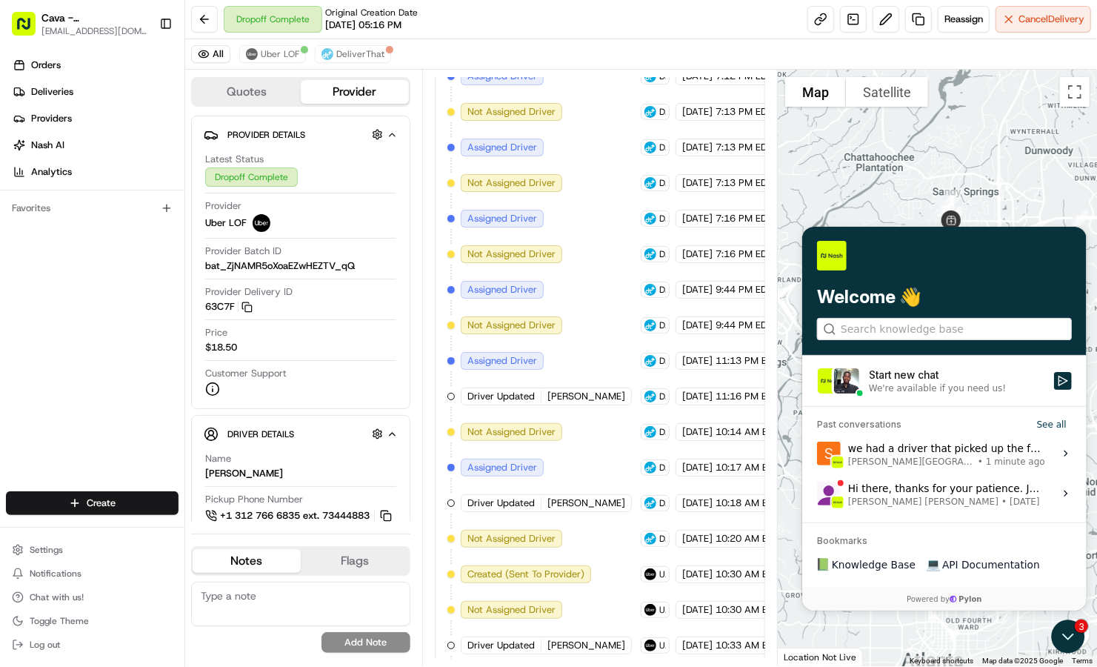
click at [1011, 456] on span "Sandy Springs • 1 minute ago" at bounding box center [946, 461] width 197 height 12
click at [816, 453] on button "View issue" at bounding box center [816, 453] width 1 height 1
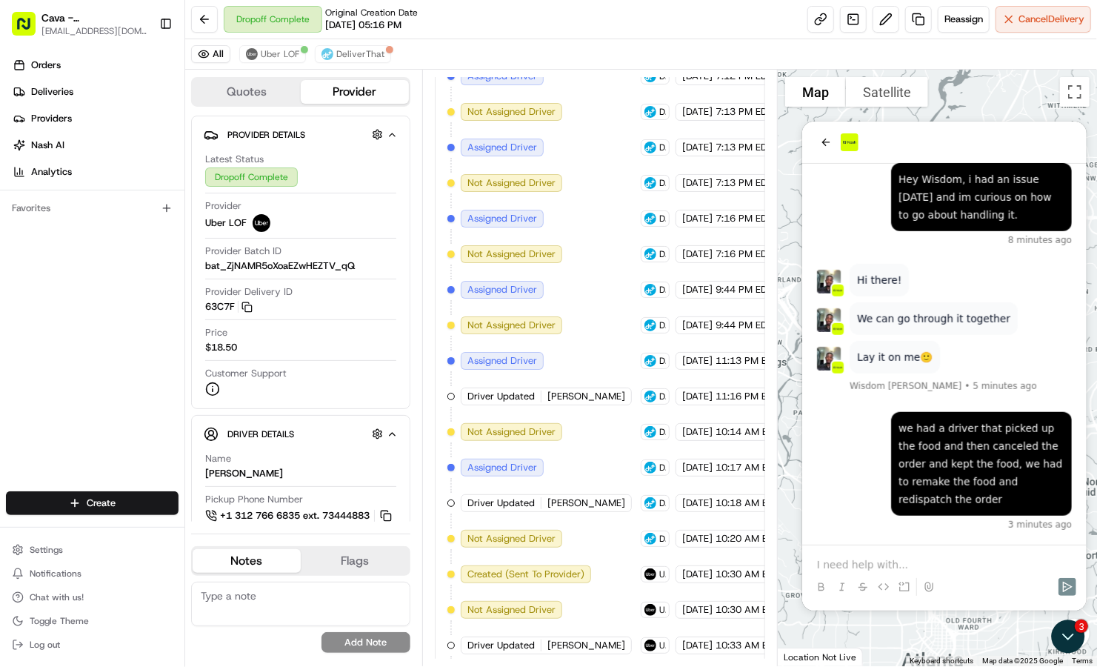
scroll to position [807, 0]
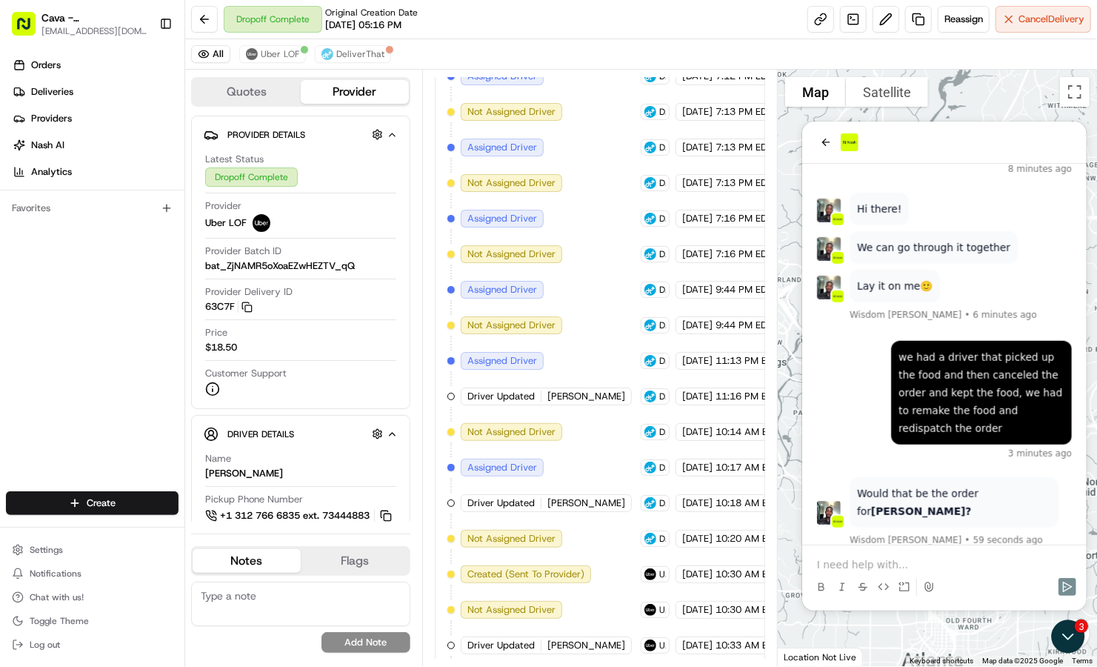
click at [882, 571] on div at bounding box center [944, 586] width 273 height 30
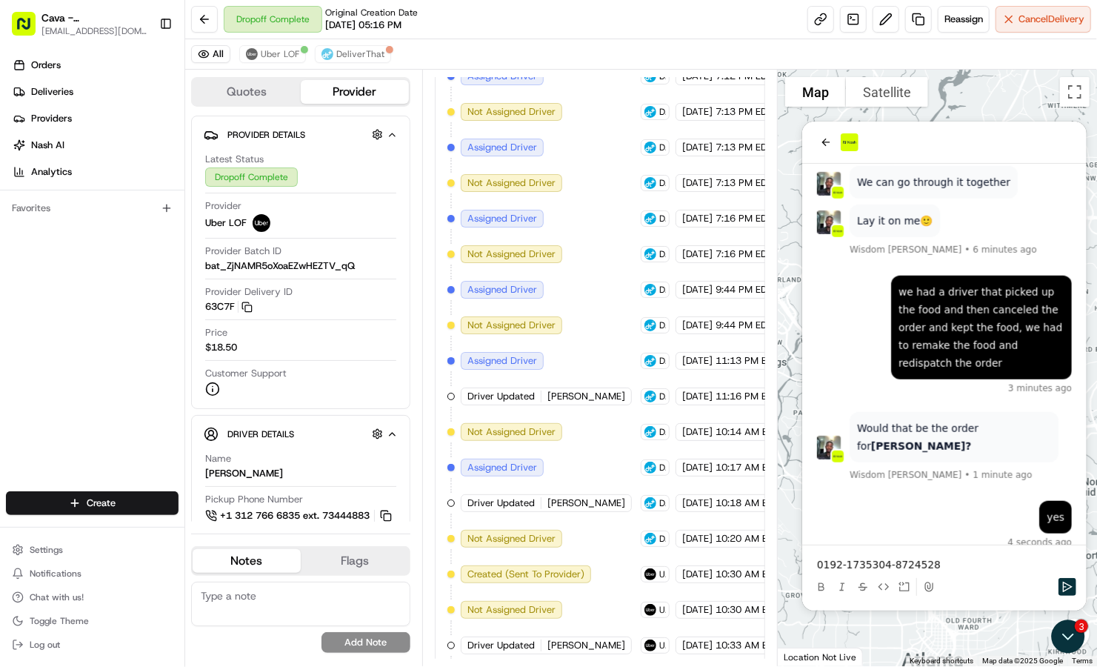
scroll to position [911, 0]
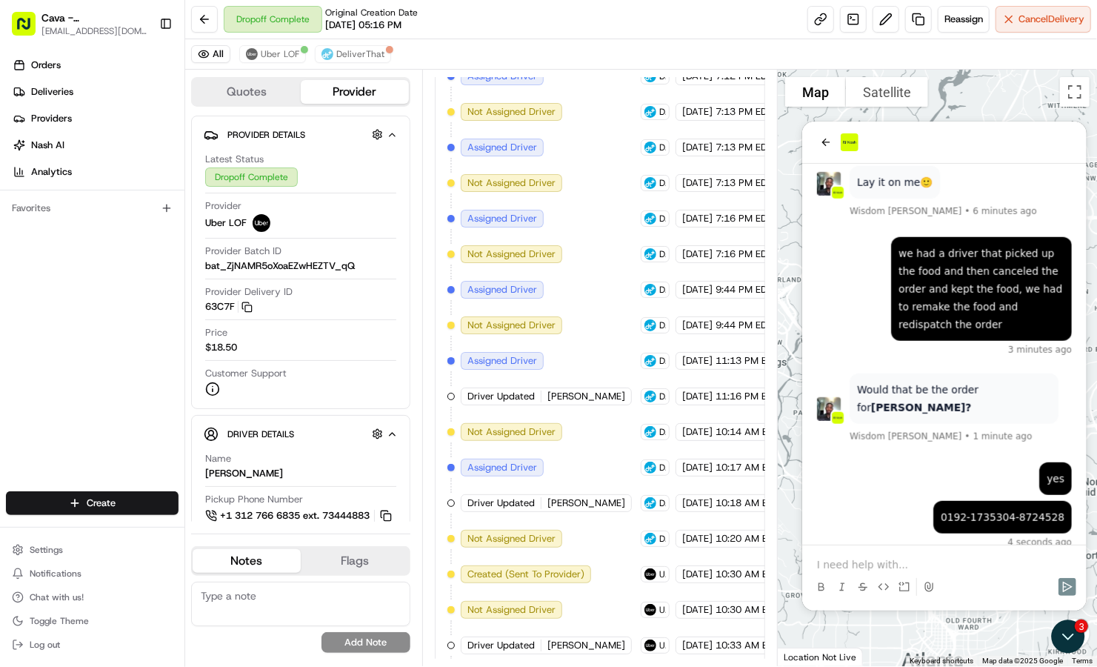
click at [862, 571] on div at bounding box center [944, 586] width 273 height 30
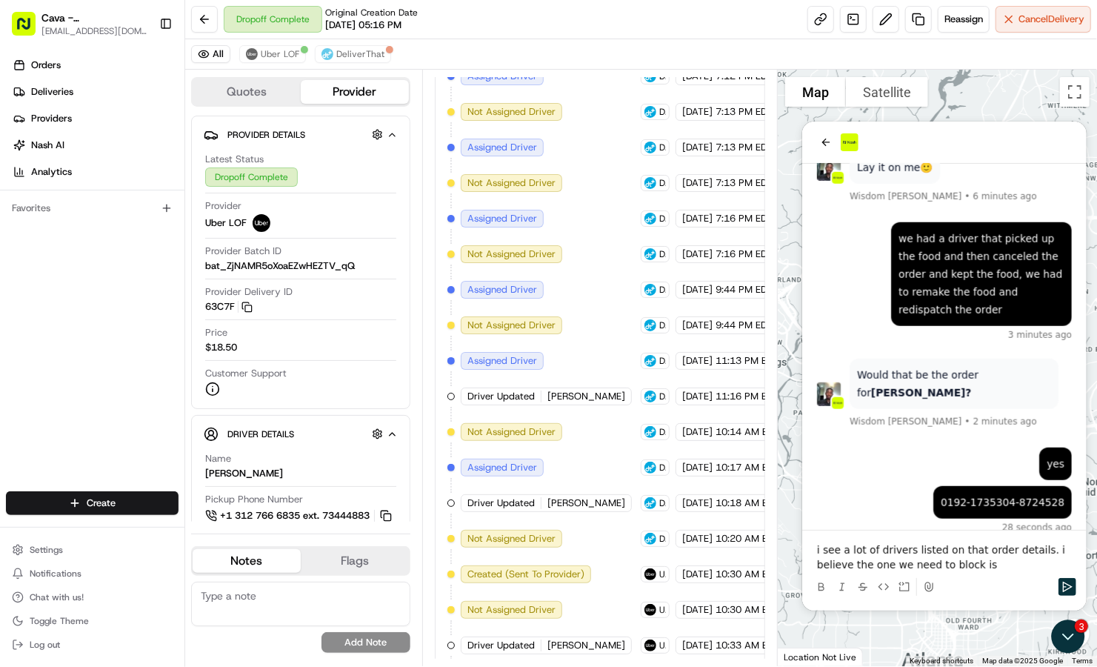
click at [1023, 547] on p "i see a lot of drivers listed on that order details. i believe the one we need …" at bounding box center [943, 557] width 255 height 30
drag, startPoint x: 1031, startPoint y: 551, endPoint x: 1064, endPoint y: 607, distance: 64.8
click at [1064, 607] on div "0192-1735304-8724528 28 seconds ago yes Would that be the order for Katie Hall?…" at bounding box center [944, 365] width 285 height 489
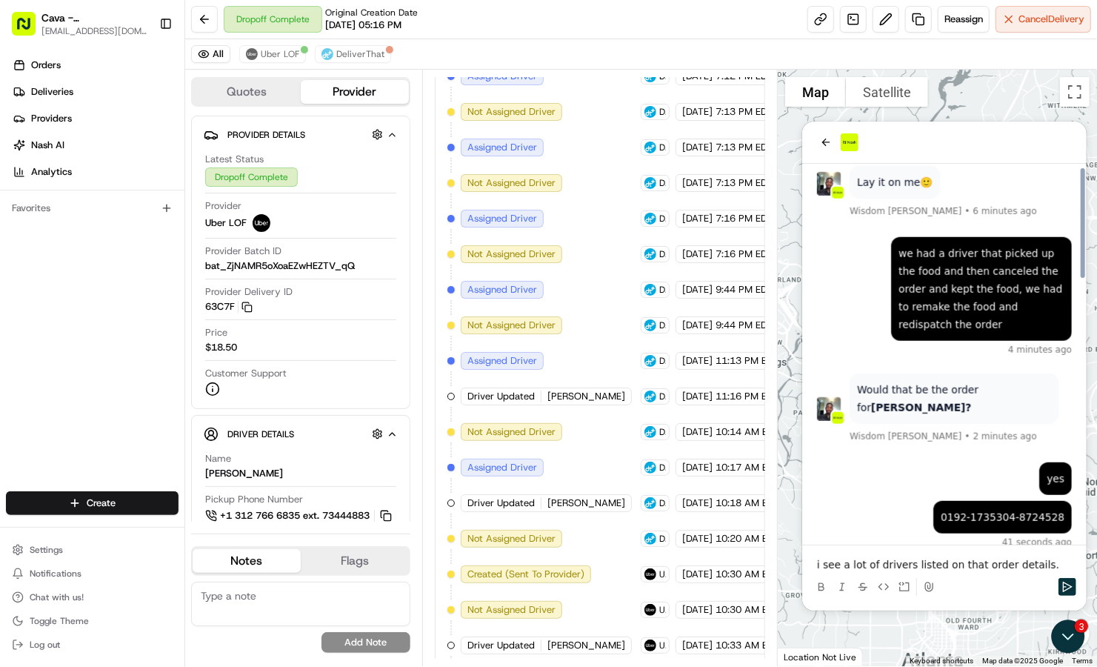
scroll to position [967, 0]
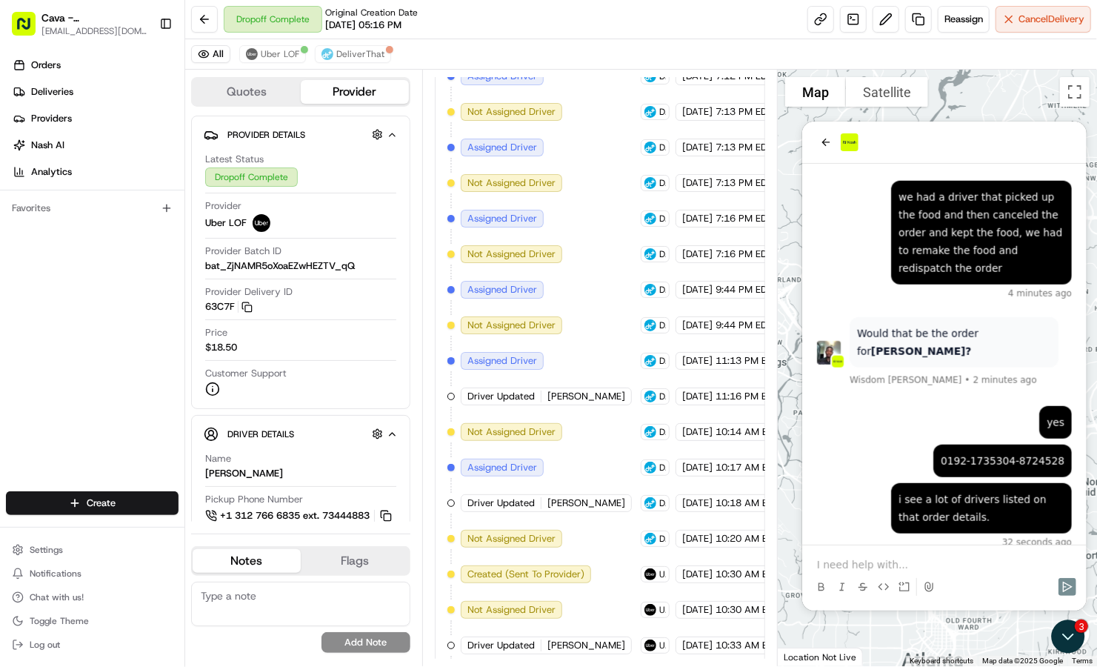
click at [846, 565] on p at bounding box center [943, 563] width 255 height 15
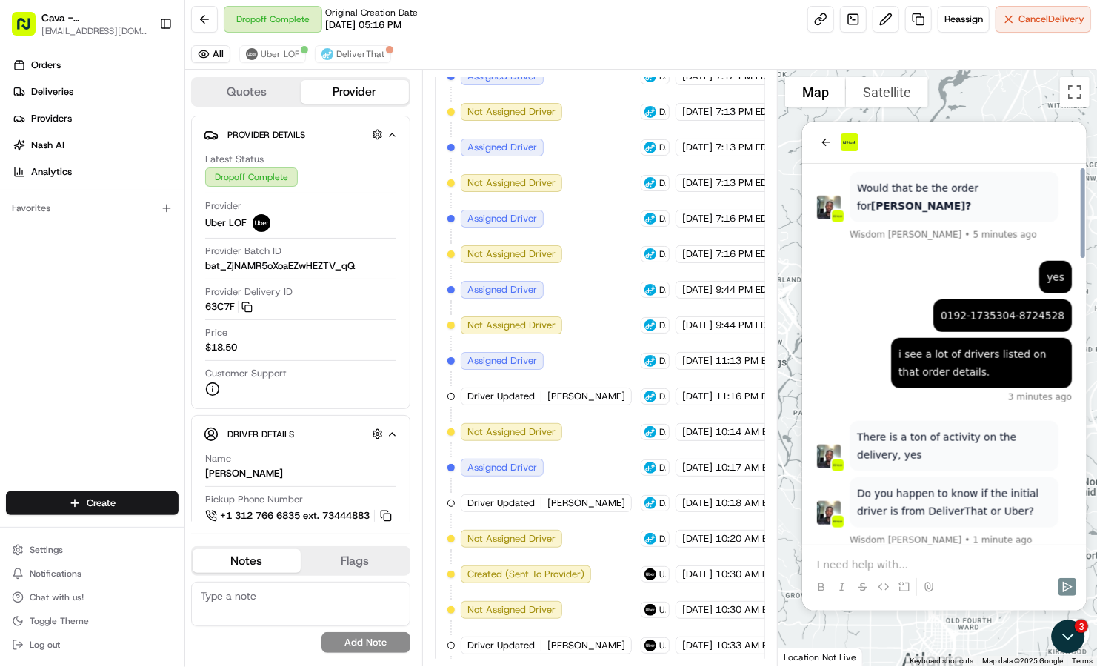
scroll to position [1195, 0]
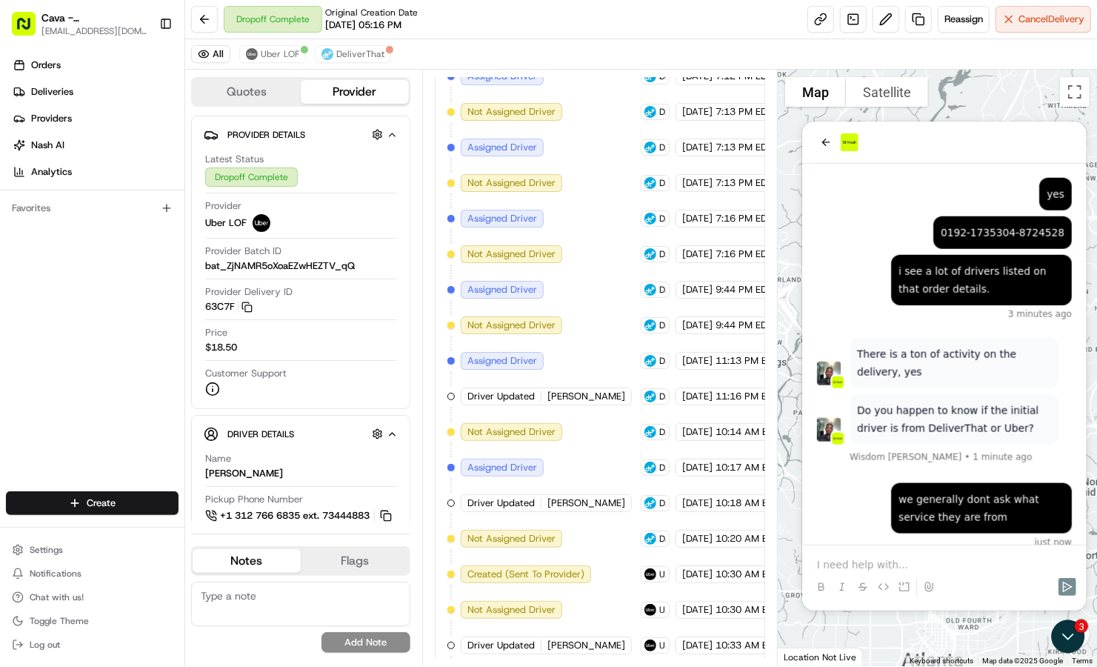
click at [846, 565] on p at bounding box center [943, 563] width 255 height 15
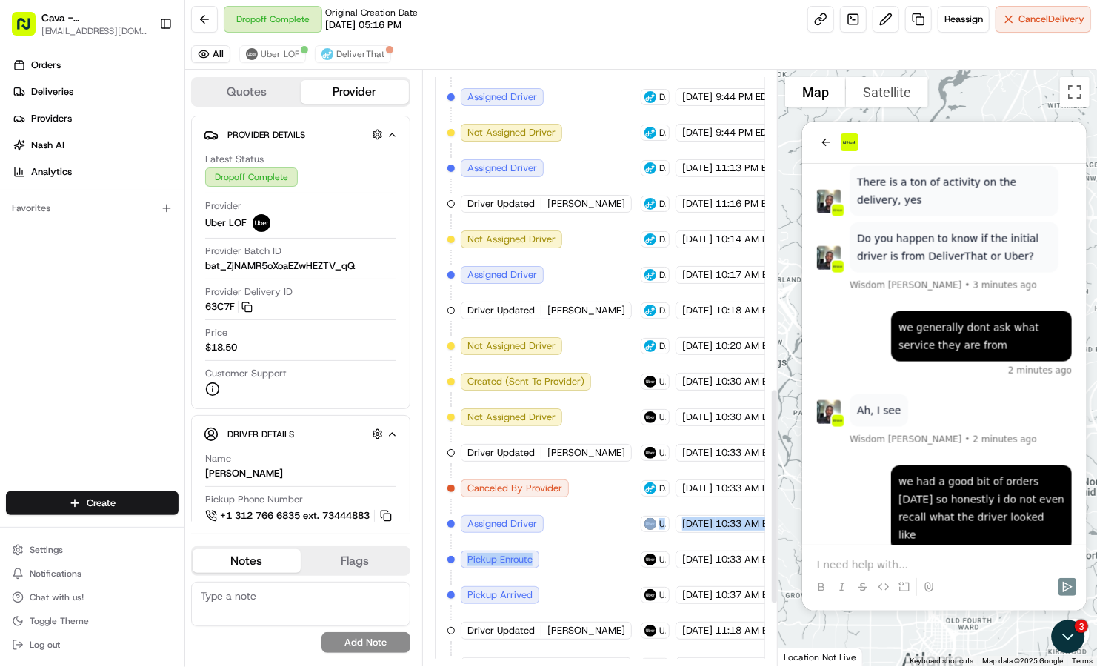
scroll to position [907, 0]
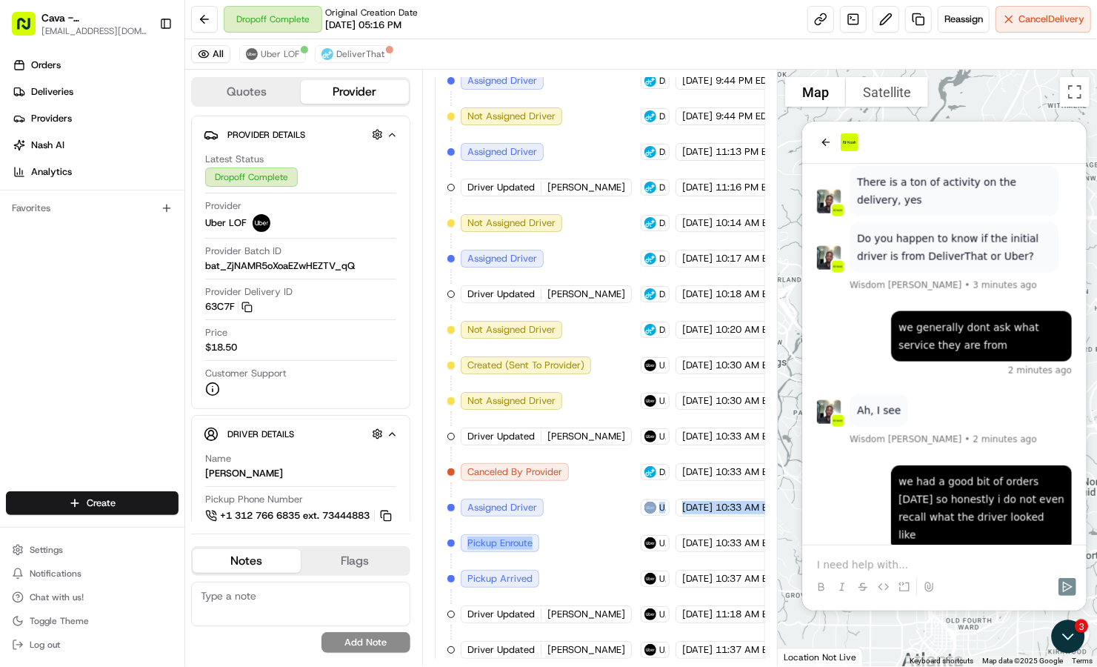
click at [579, 508] on div "Ingested via Email 08/19/2025 1:25 PM EDT Created (Sent To Provider) DeliverTha…" at bounding box center [600, 187] width 305 height 1298
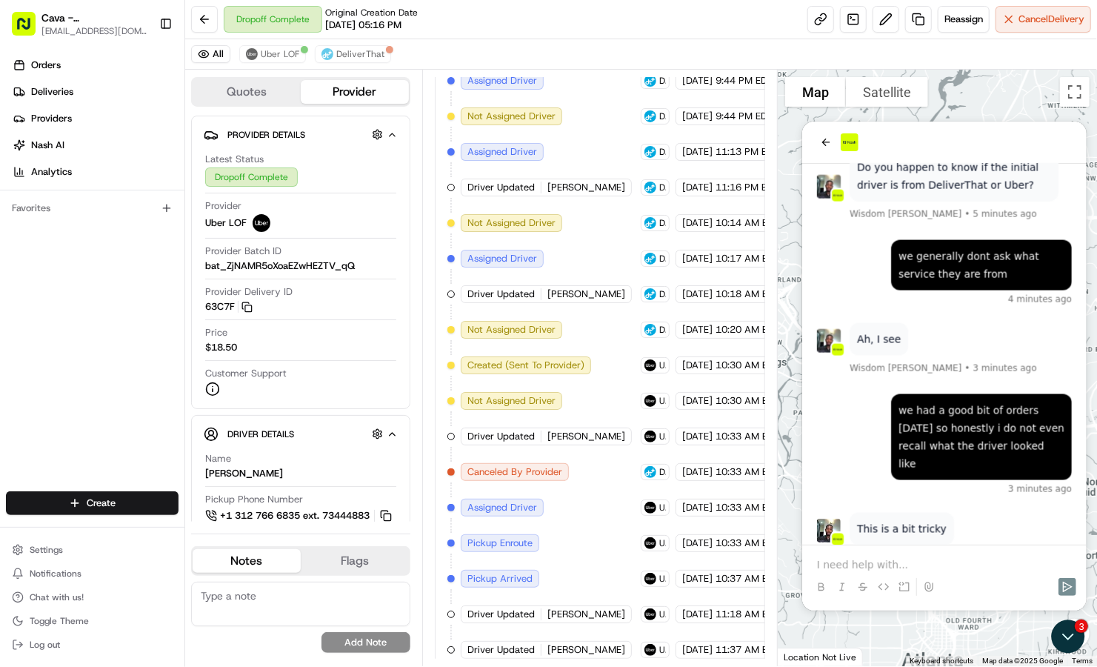
scroll to position [1494, 0]
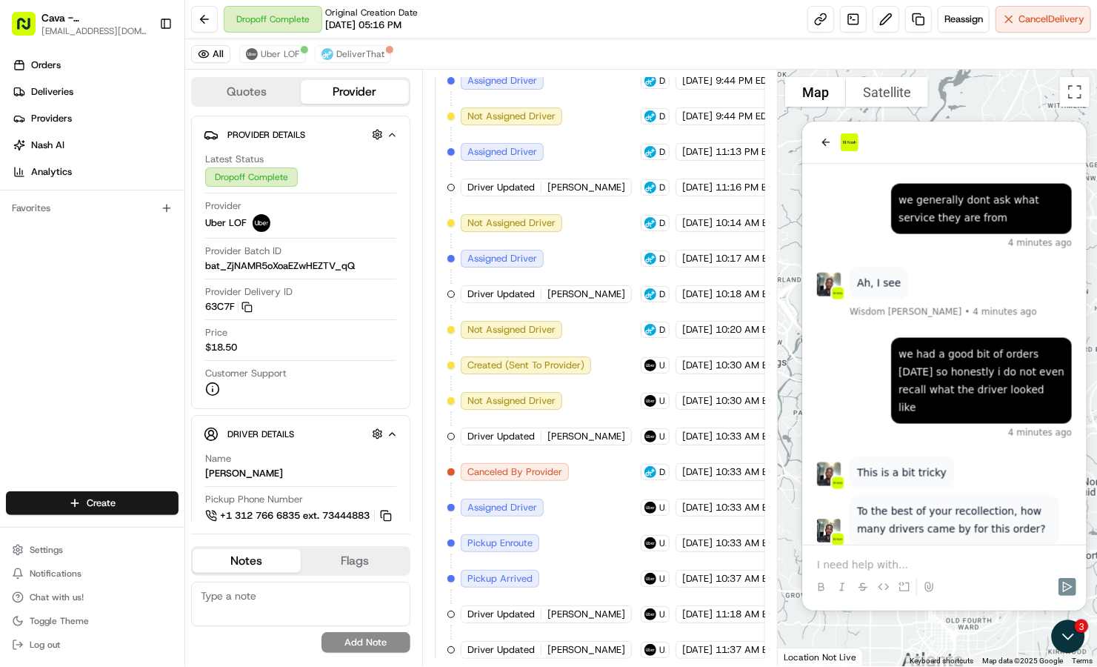
click at [840, 566] on p at bounding box center [943, 563] width 255 height 15
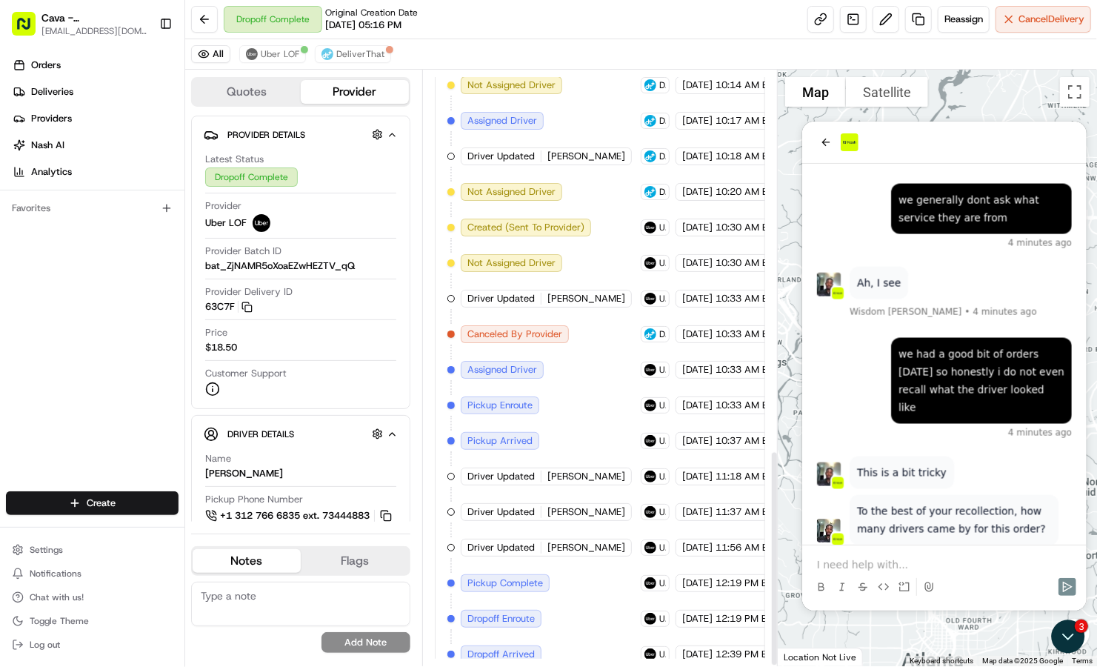
scroll to position [1043, 0]
click at [939, 564] on p at bounding box center [943, 563] width 255 height 15
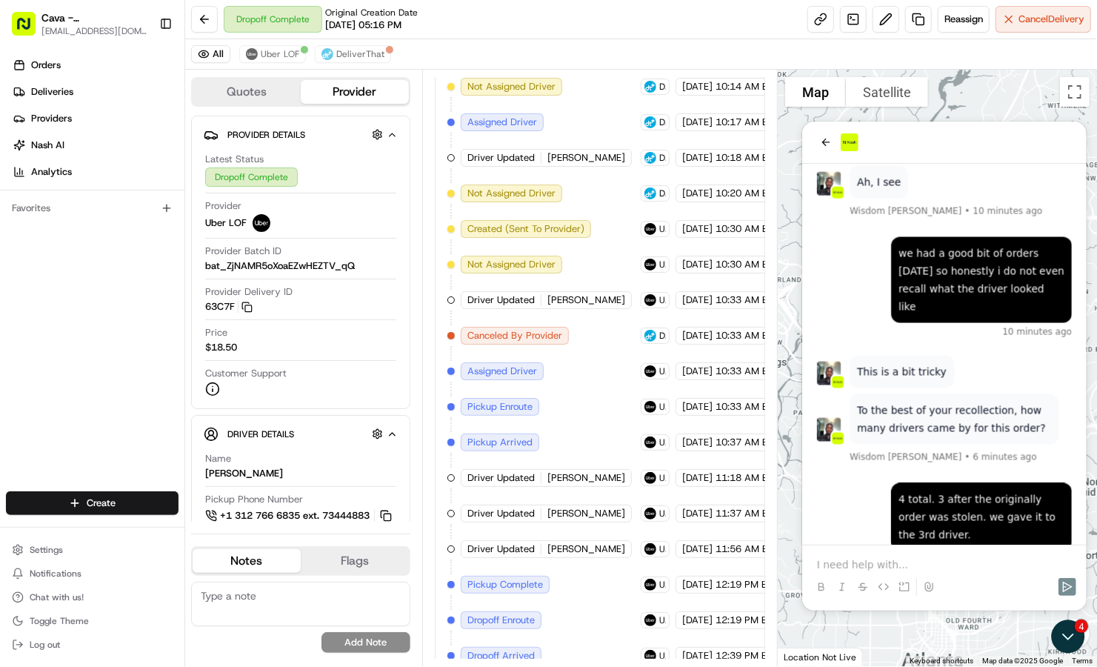
scroll to position [1666, 0]
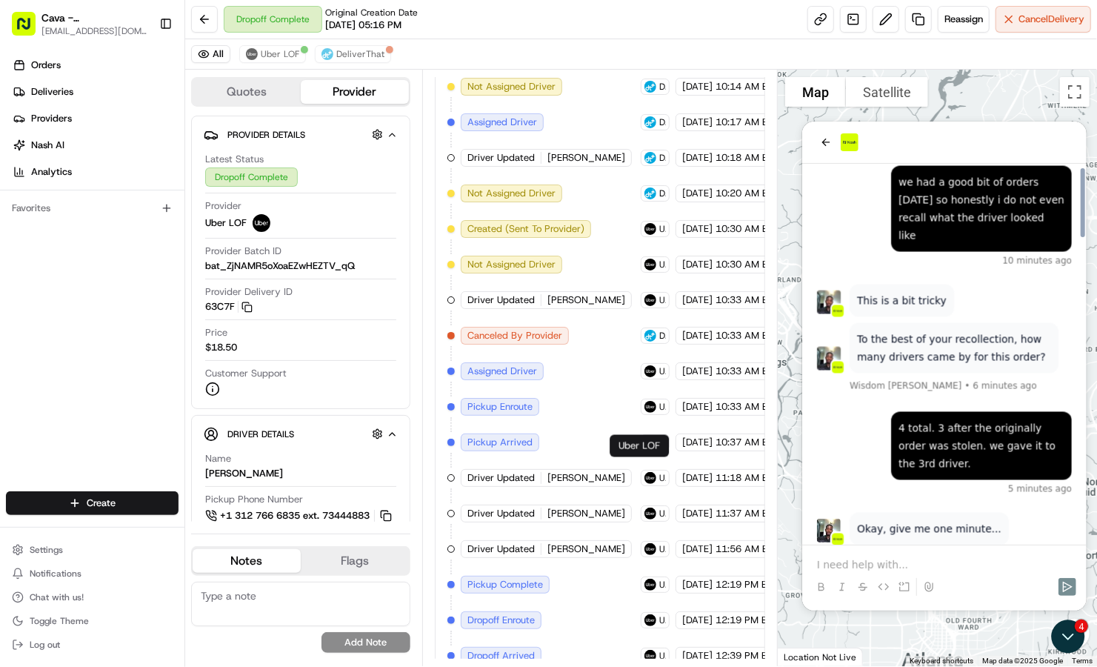
click at [994, 572] on div at bounding box center [944, 586] width 273 height 30
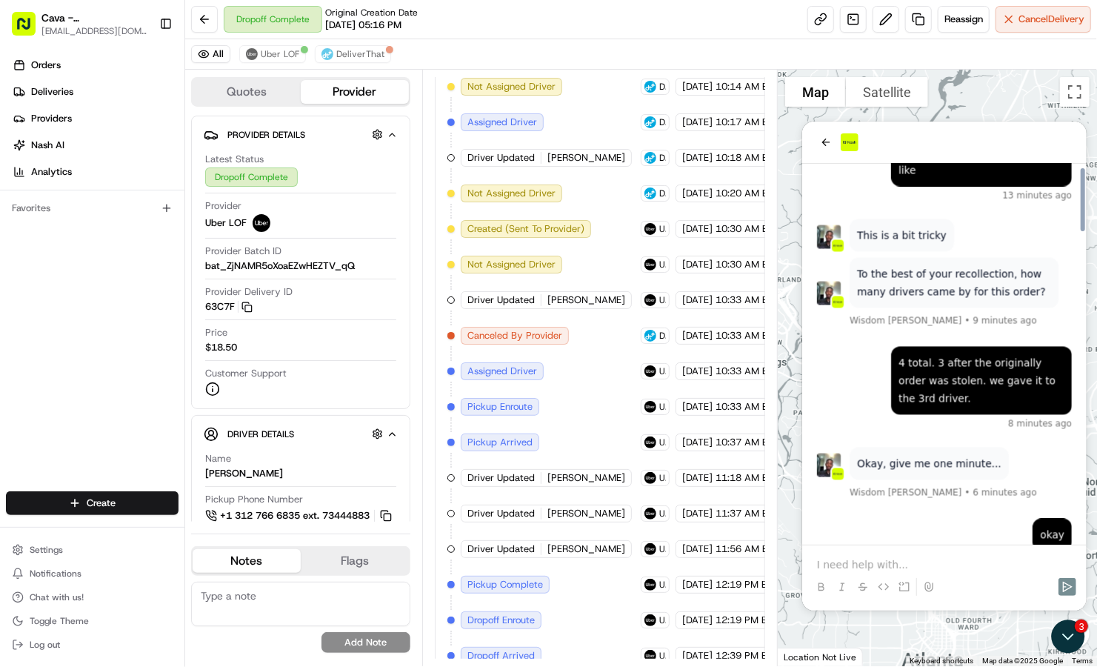
scroll to position [1859, 0]
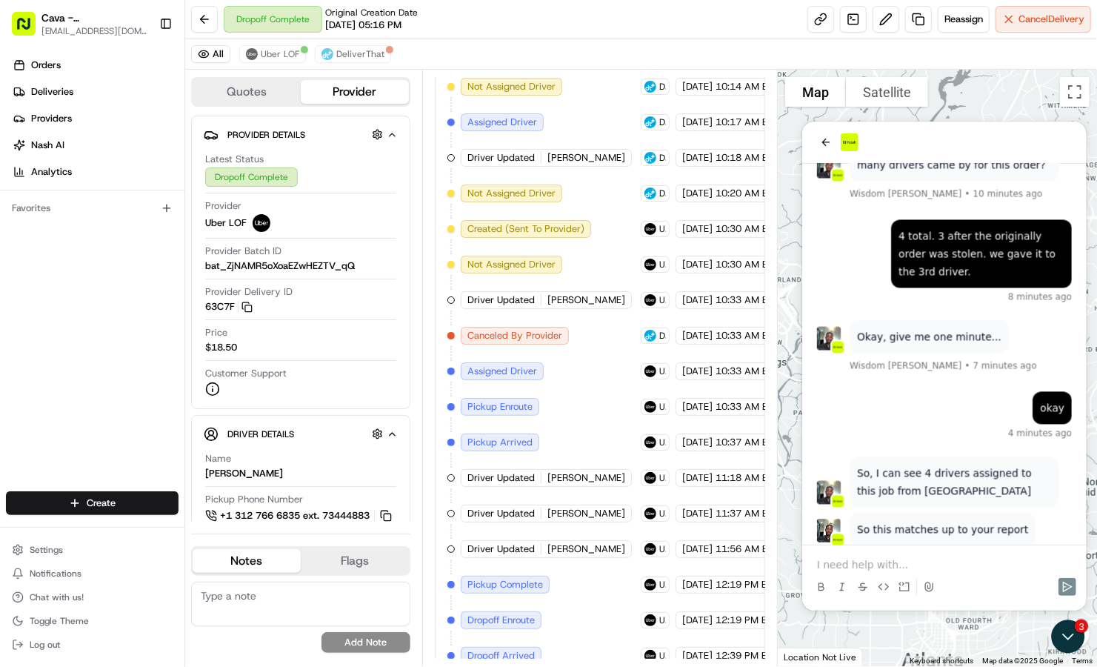
click at [833, 559] on p at bounding box center [943, 563] width 255 height 15
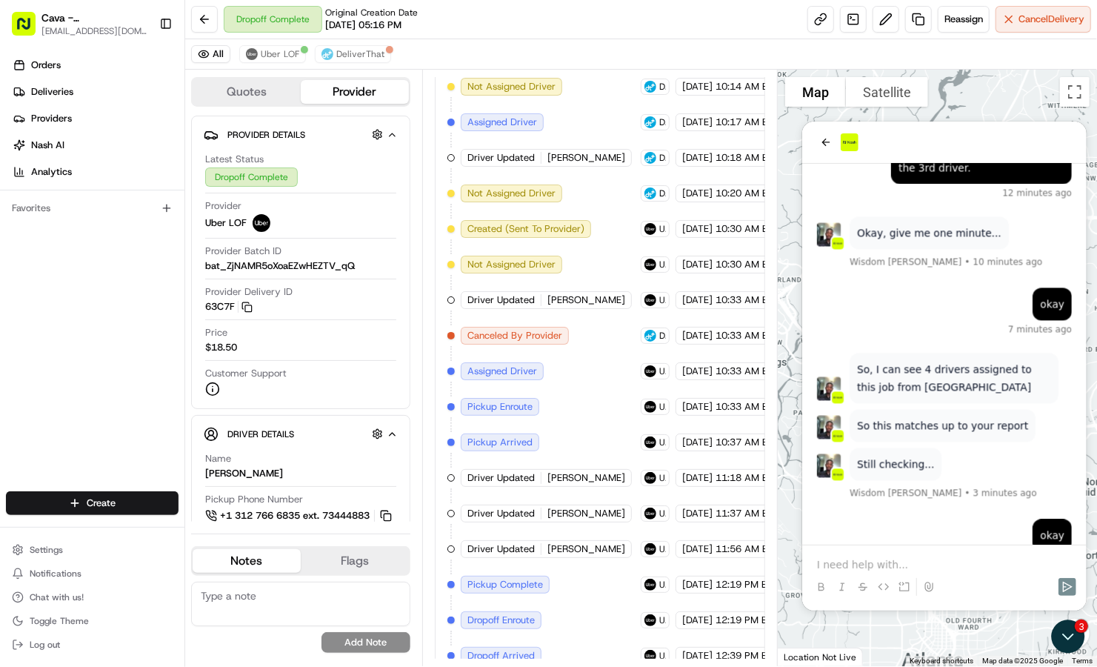
scroll to position [2052, 0]
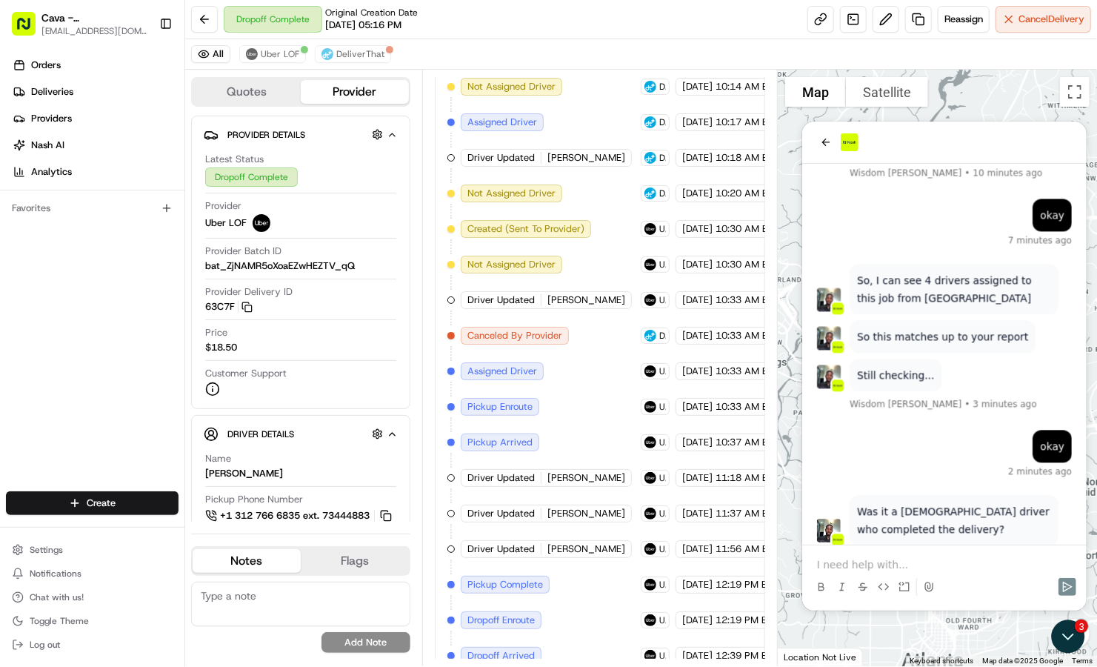
click at [939, 565] on p at bounding box center [943, 563] width 255 height 15
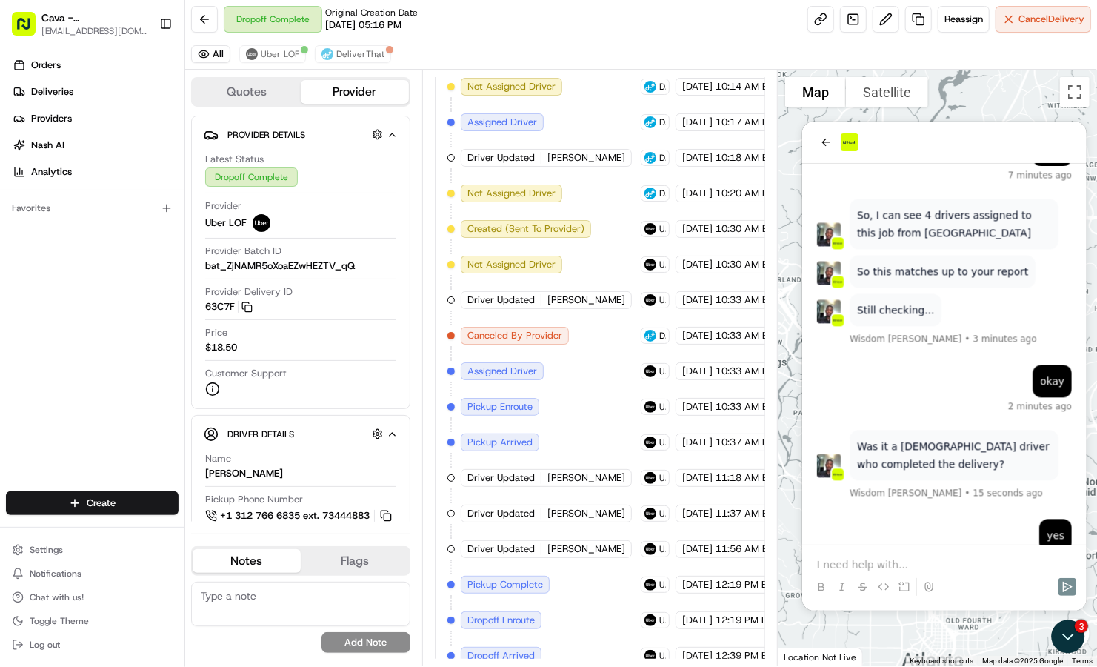
click at [939, 565] on p at bounding box center [943, 563] width 255 height 15
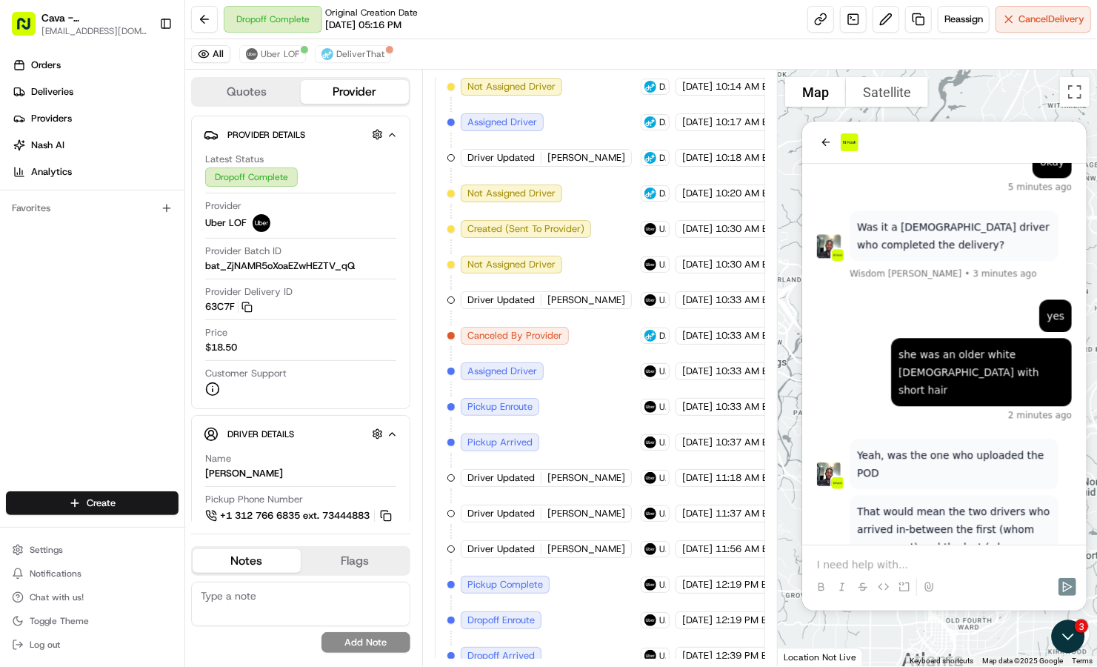
scroll to position [2410, 0]
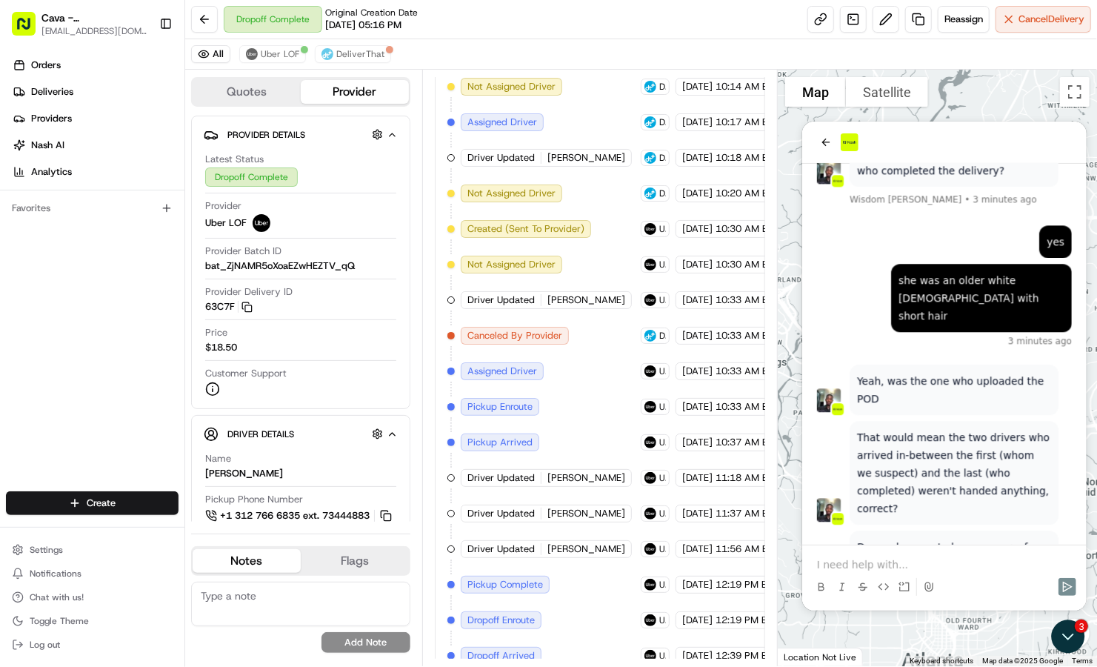
click at [975, 561] on p at bounding box center [943, 563] width 255 height 15
